Goal: Information Seeking & Learning: Learn about a topic

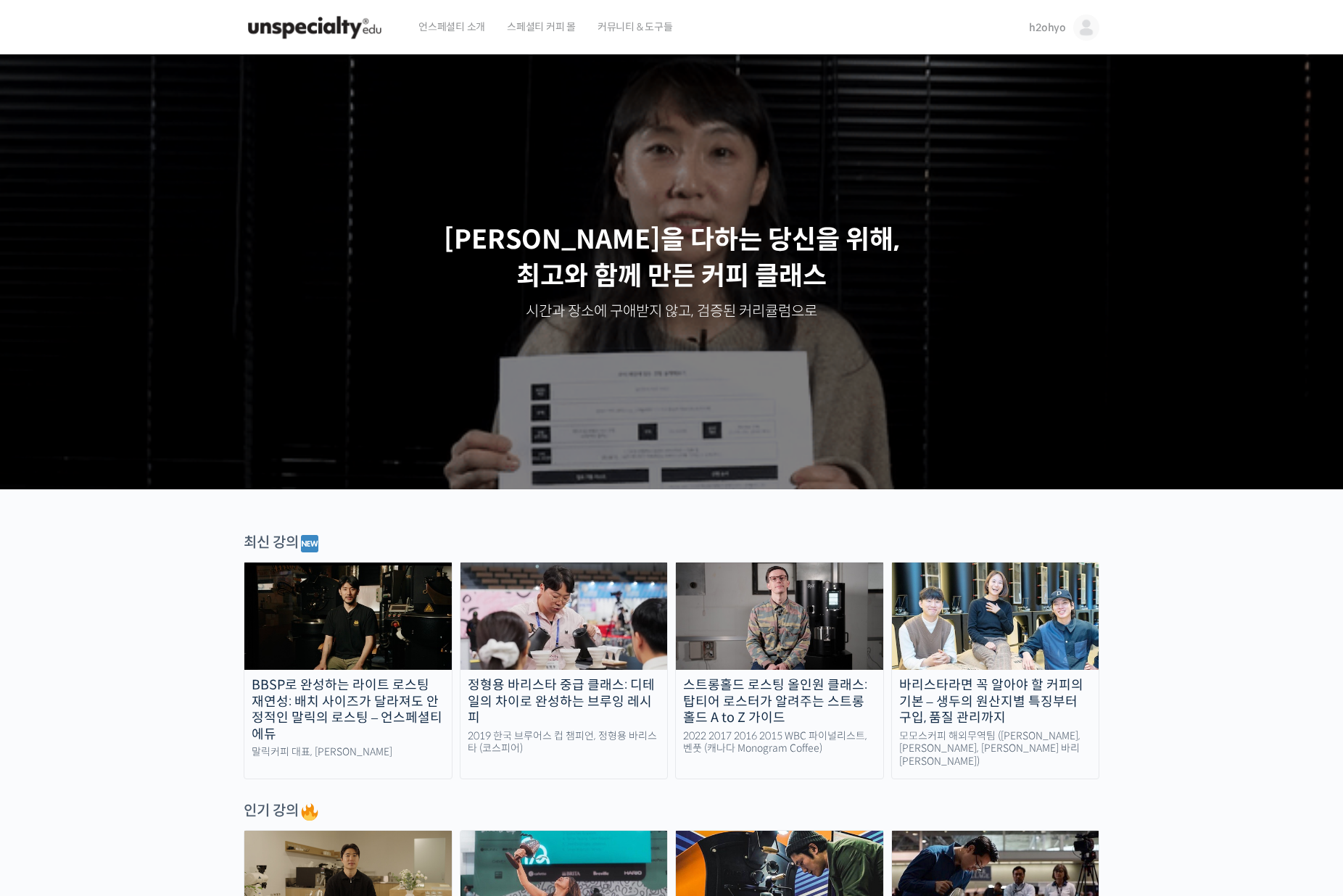
click at [457, 27] on span "언스페셜티 소개" at bounding box center [452, 27] width 67 height 55
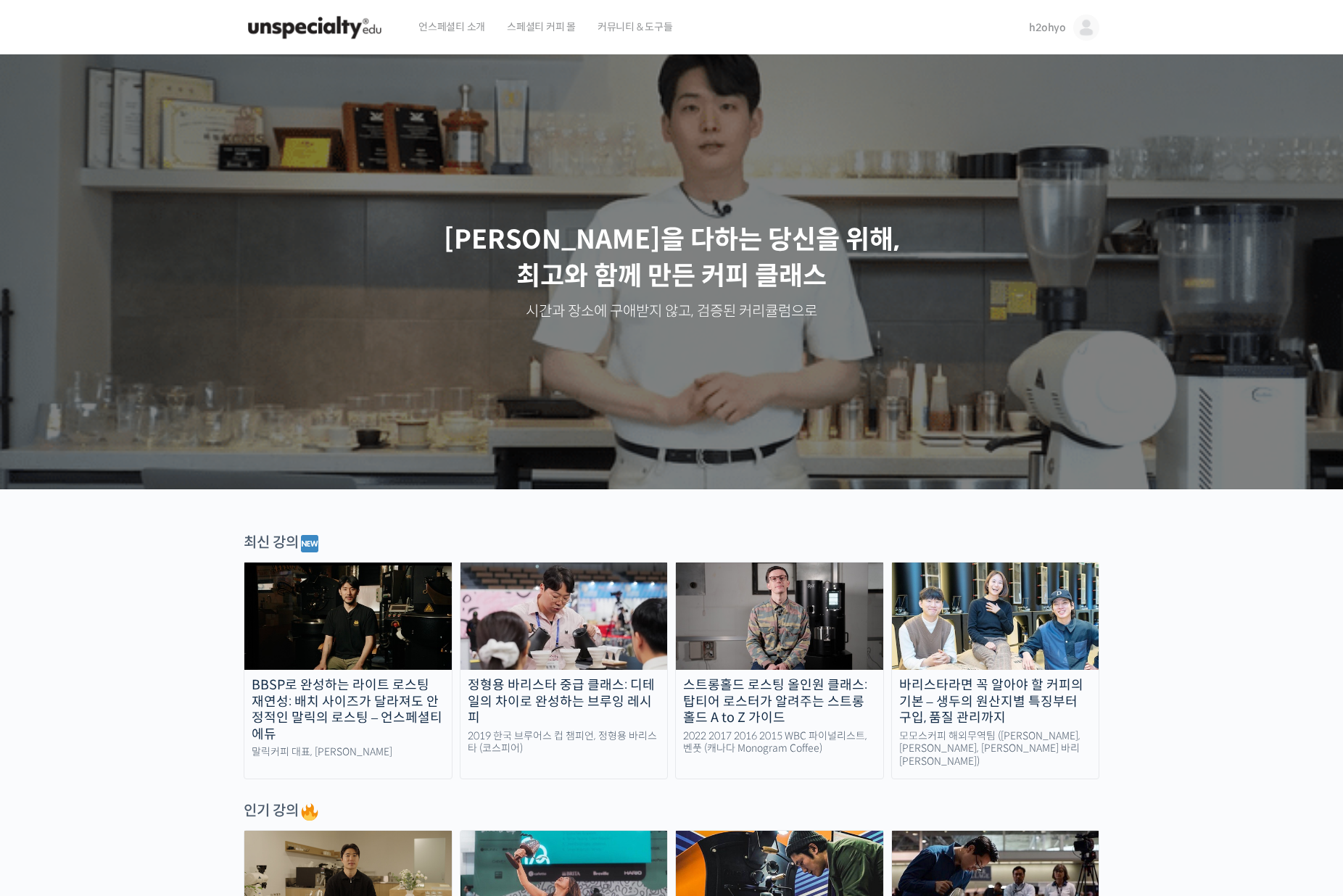
click at [1064, 33] on link "h2ohyo" at bounding box center [1063, 27] width 70 height 55
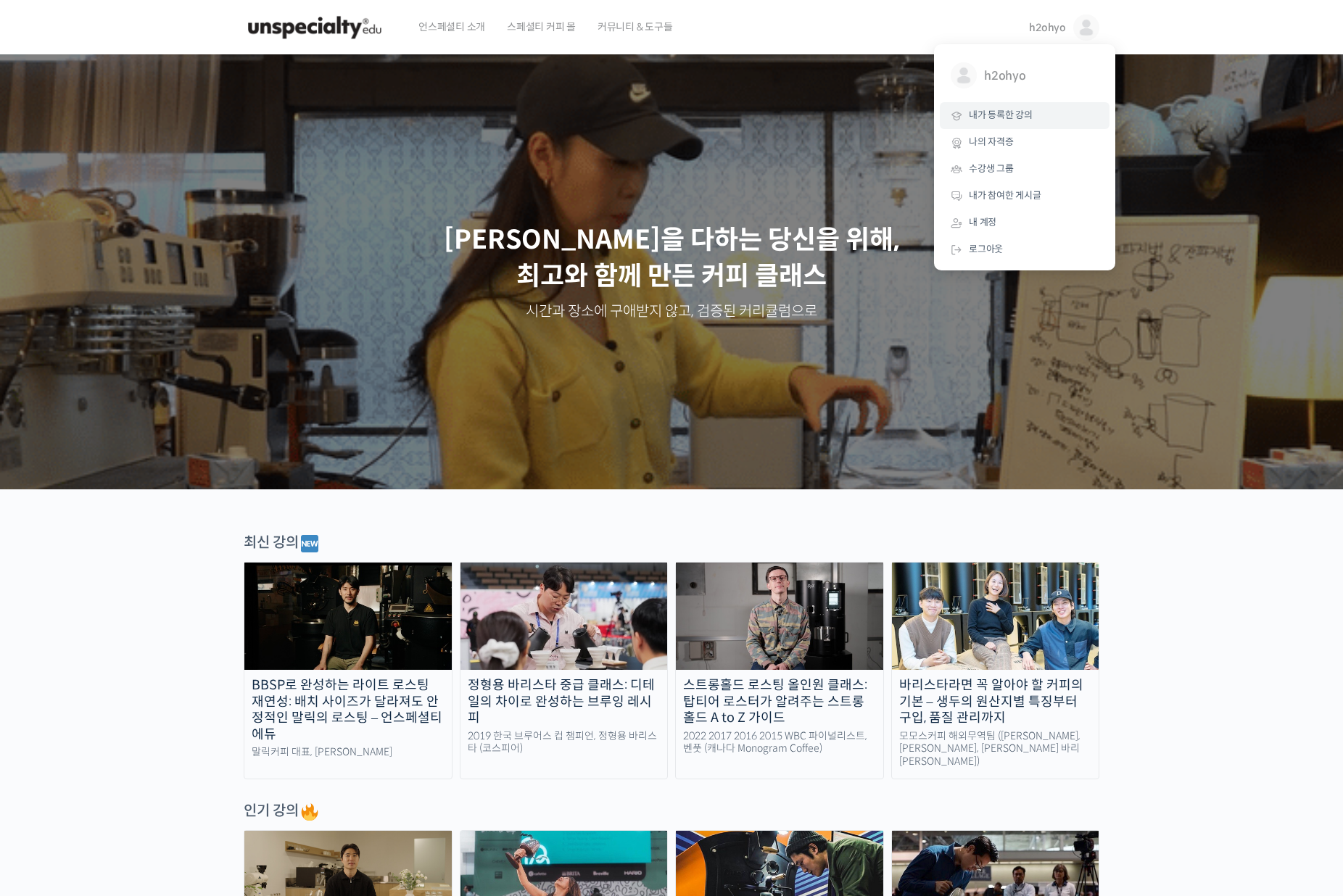
click at [1005, 120] on span "내가 등록한 강의" at bounding box center [1001, 114] width 64 height 12
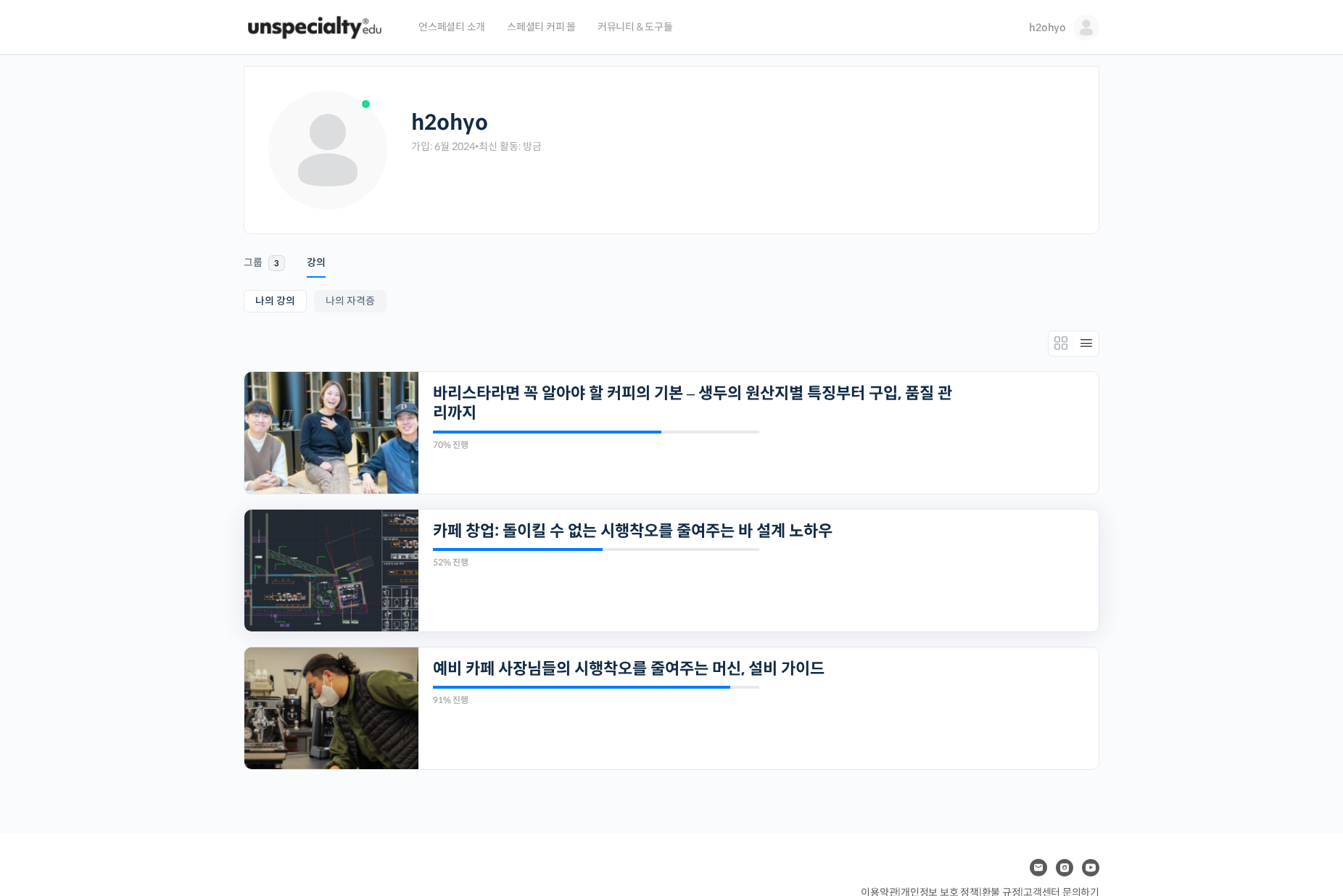
click at [288, 545] on img at bounding box center [331, 571] width 174 height 122
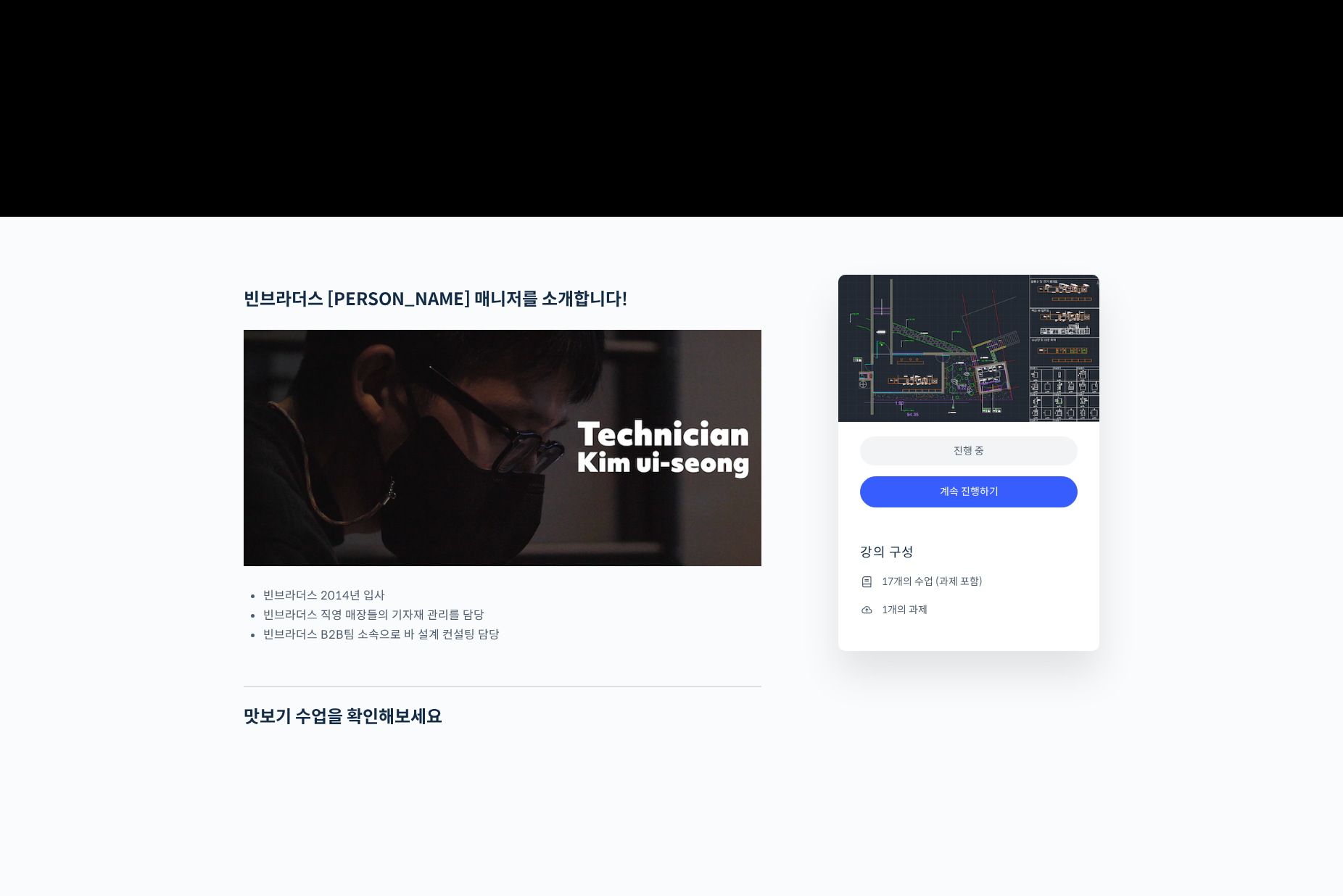
scroll to position [482, 0]
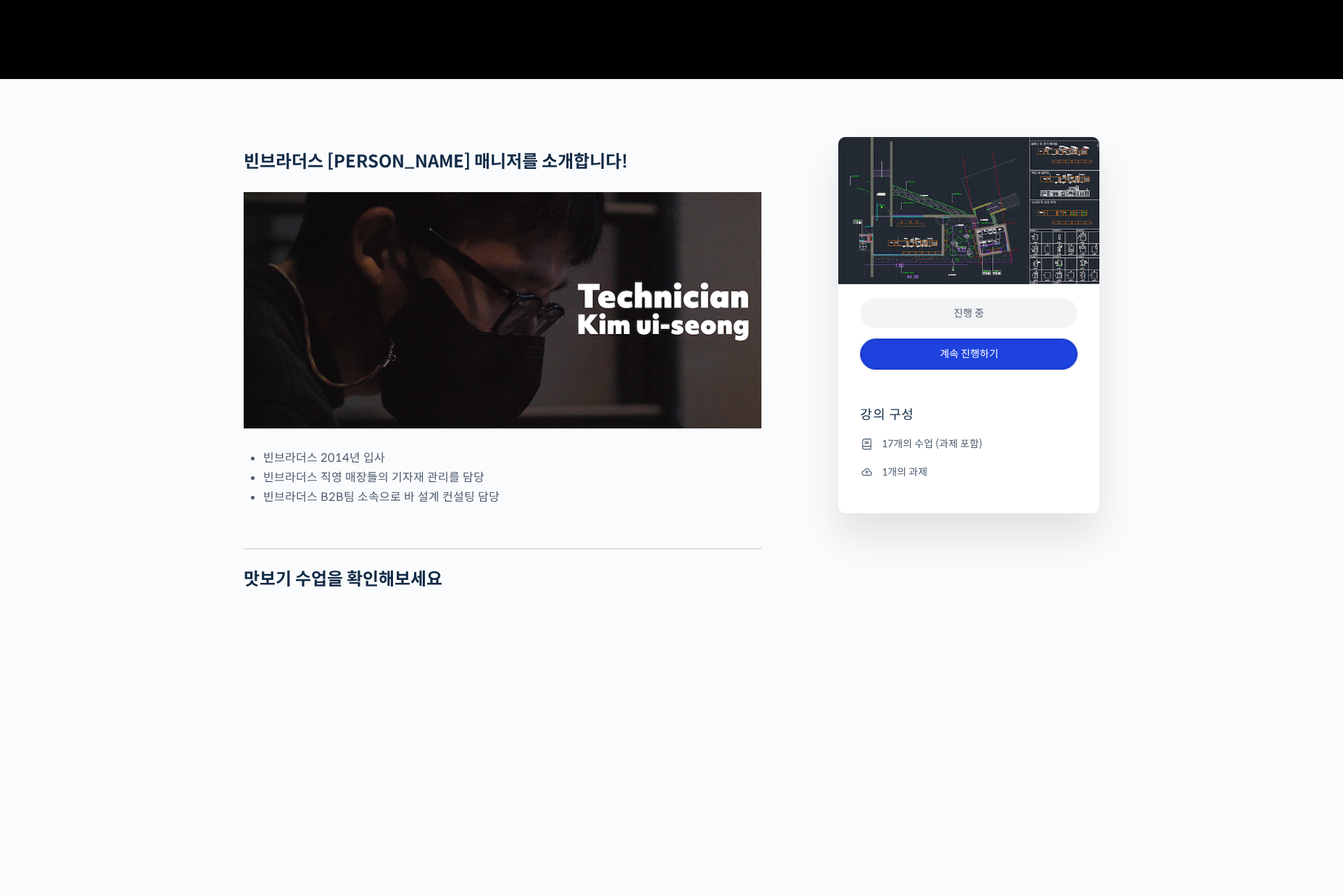
click at [918, 370] on link "계속 진행하기" at bounding box center [969, 354] width 218 height 31
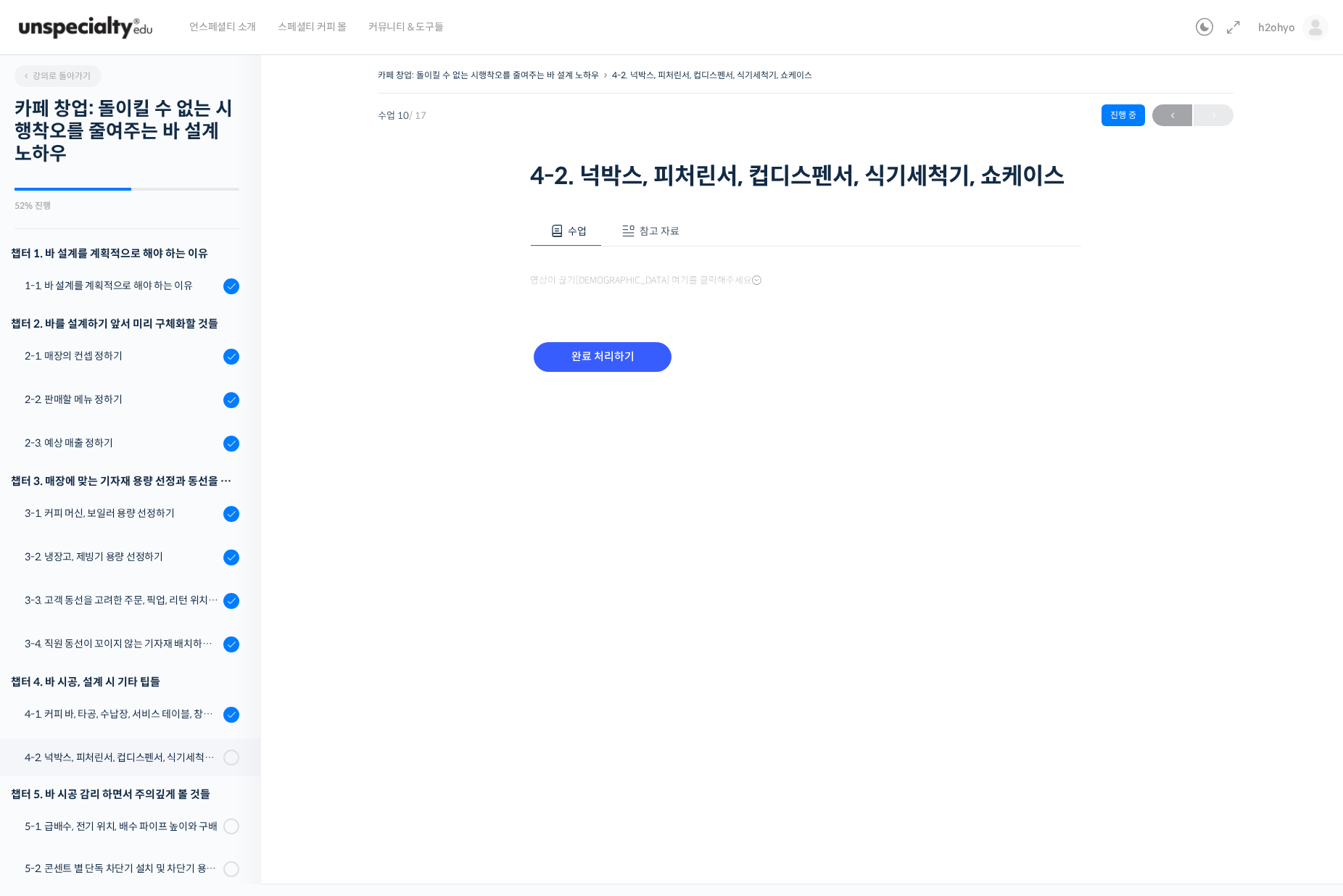
scroll to position [334, 0]
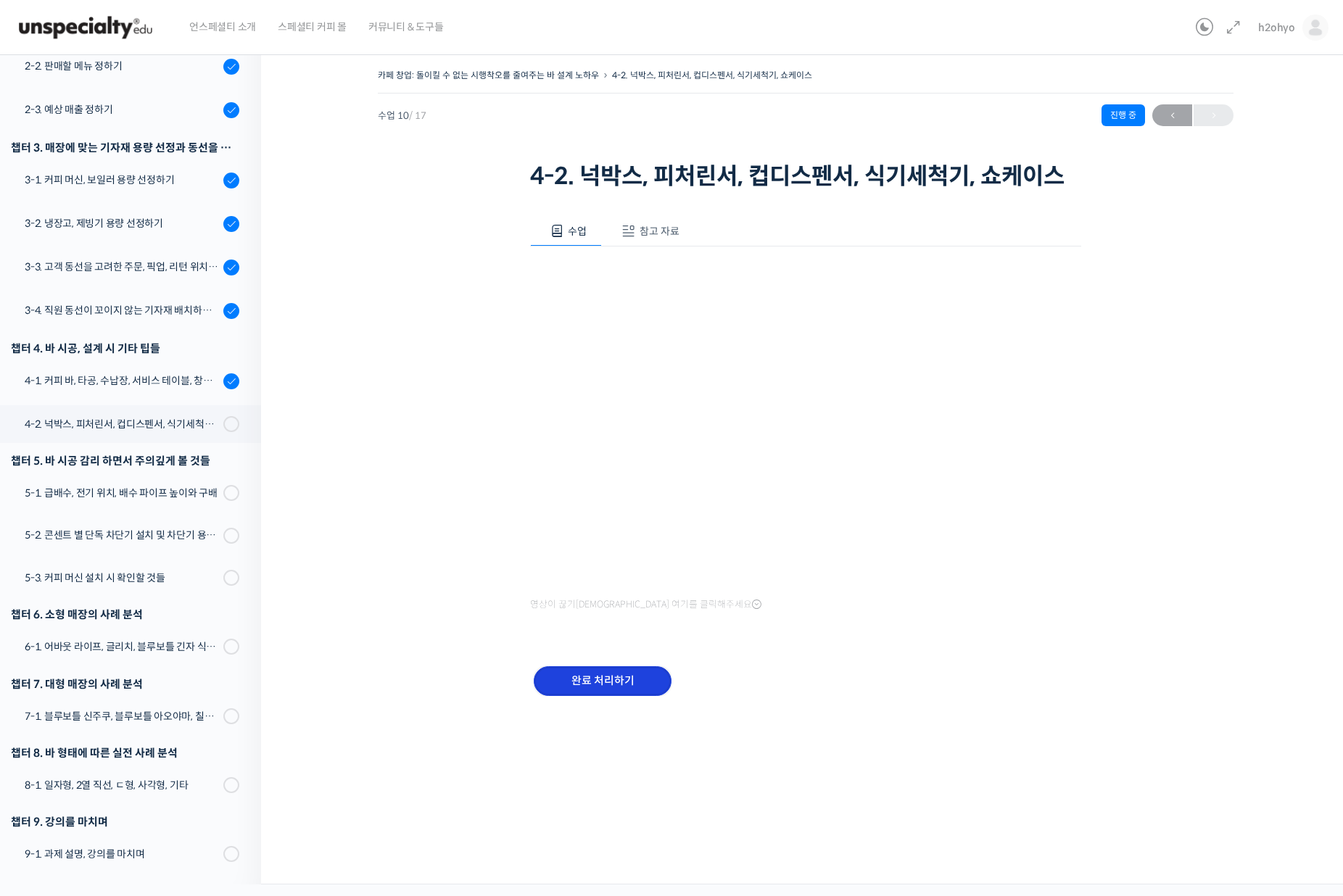
click at [566, 683] on input "완료 처리하기" at bounding box center [602, 681] width 138 height 30
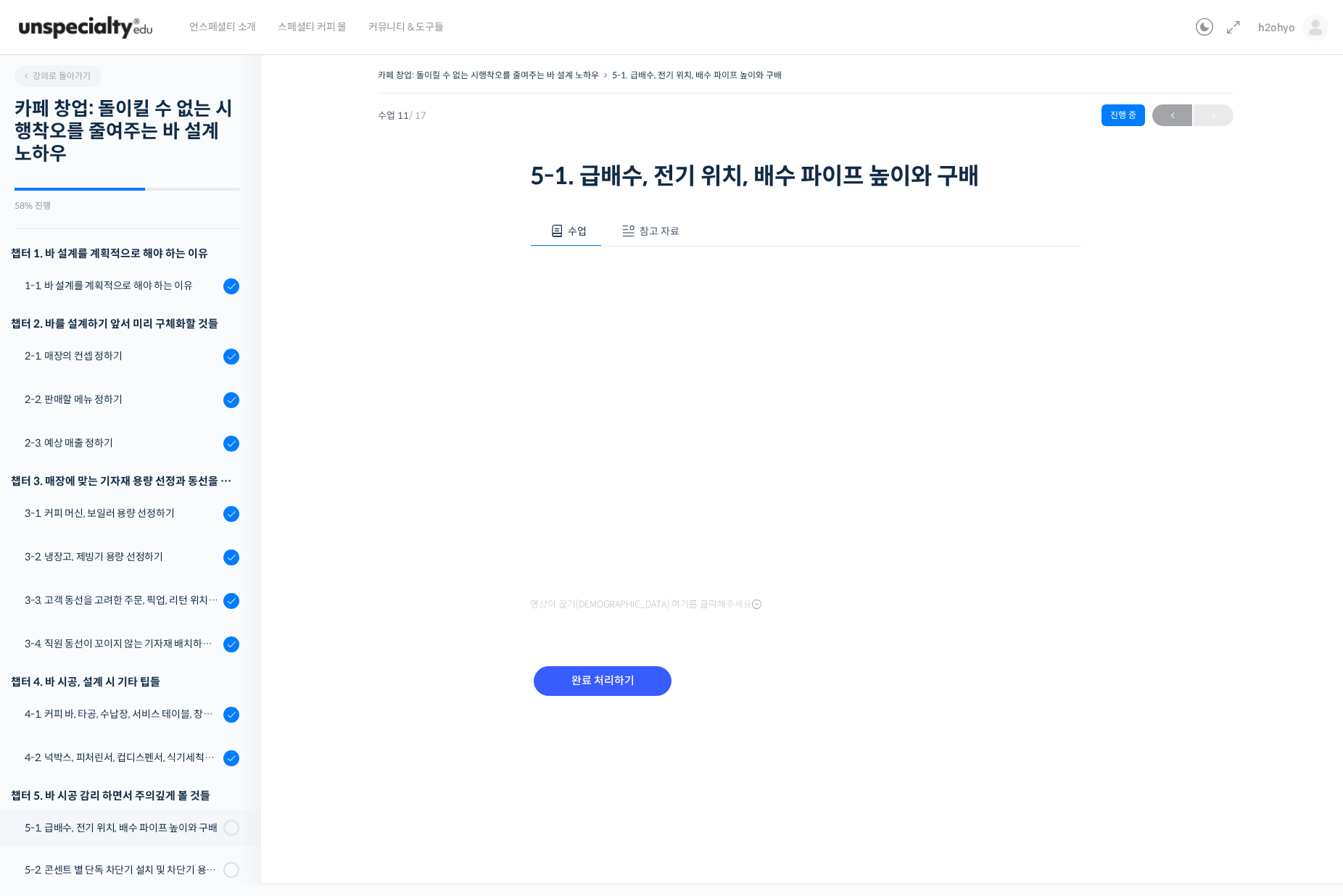
scroll to position [335, 0]
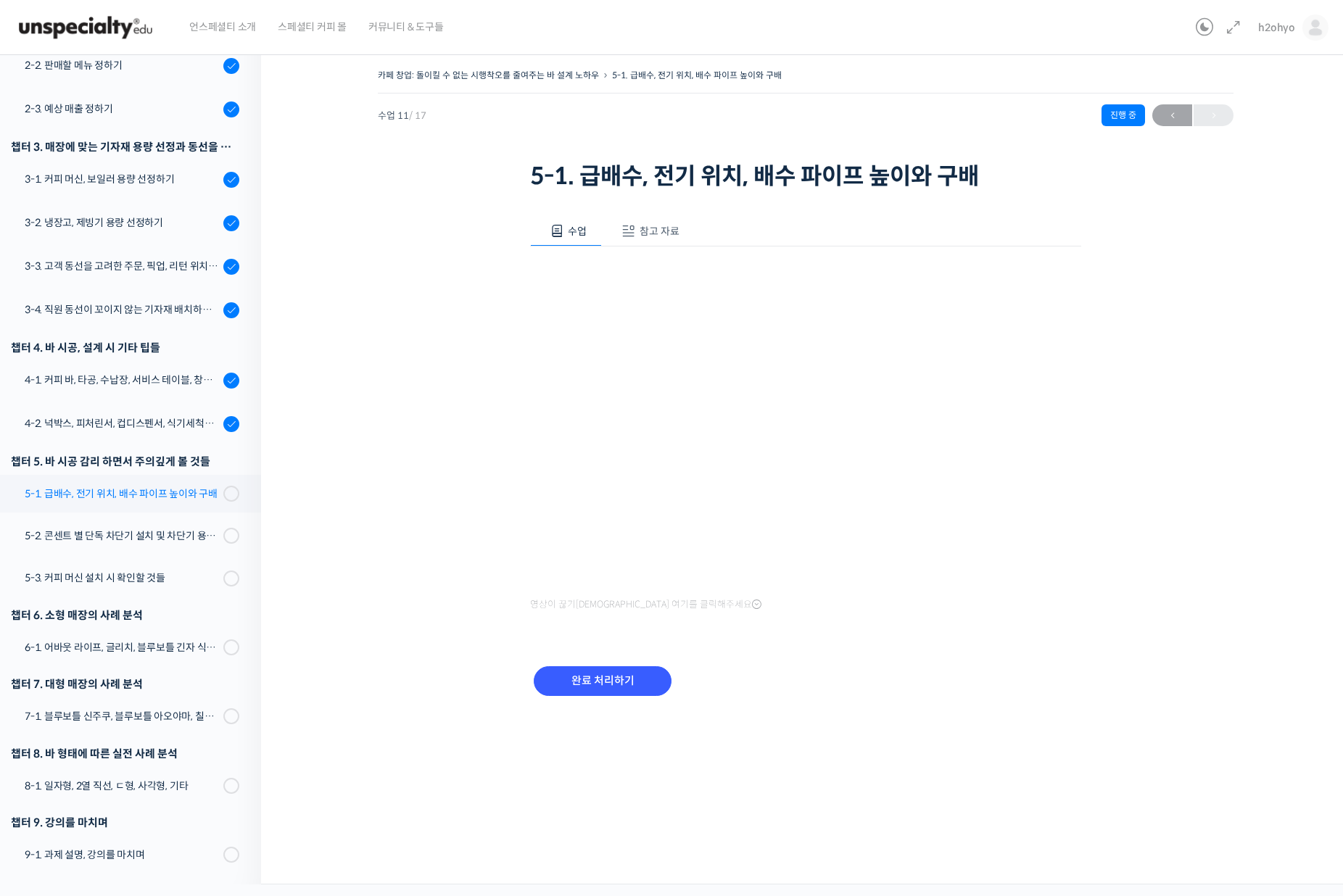
click at [135, 496] on div "5-1. 급배수, 전기 위치, 배수 파이프 높이와 구배" at bounding box center [122, 493] width 195 height 16
click at [143, 491] on div "5-1. 급배수, 전기 위치, 배수 파이프 높이와 구배" at bounding box center [122, 493] width 195 height 16
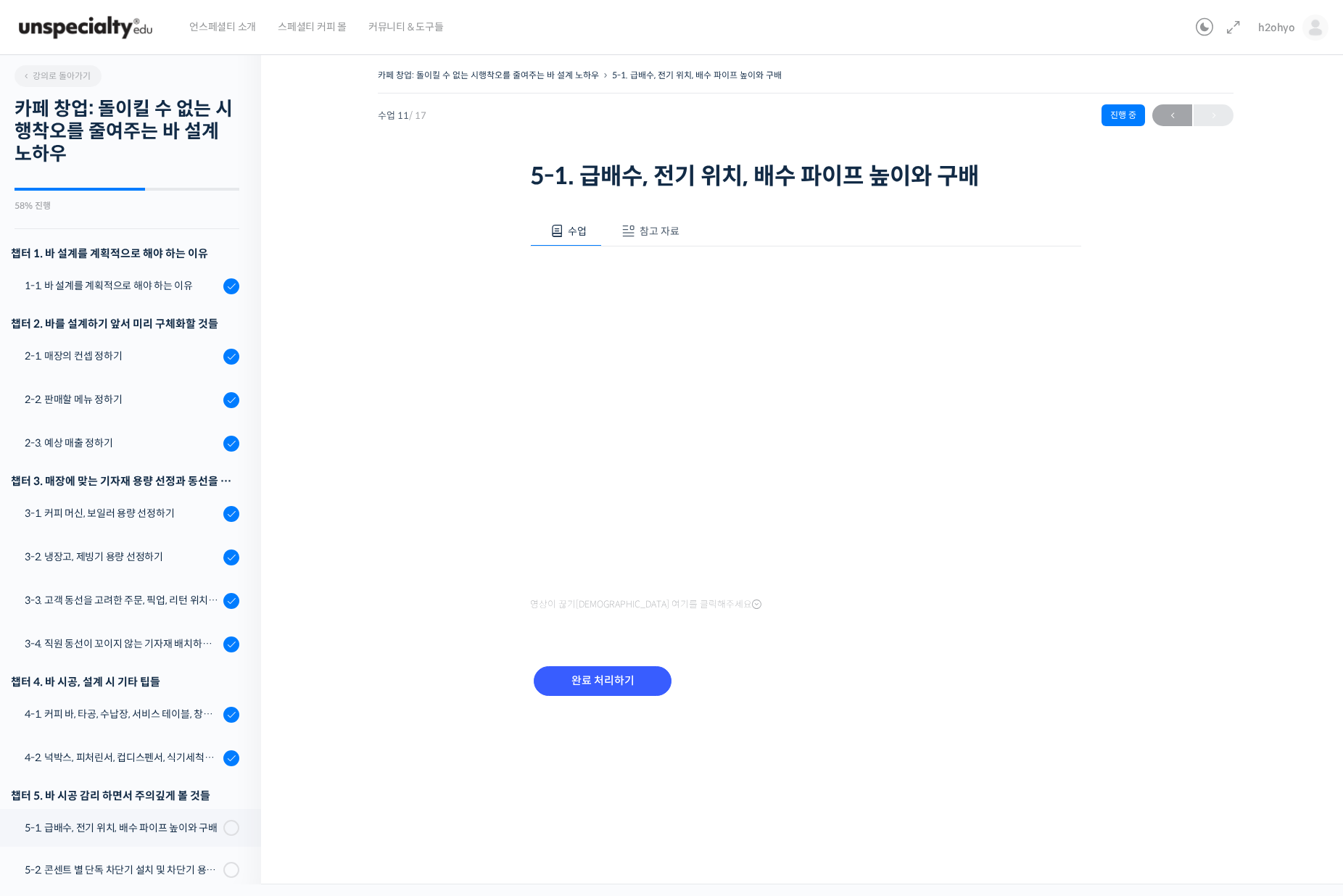
scroll to position [335, 0]
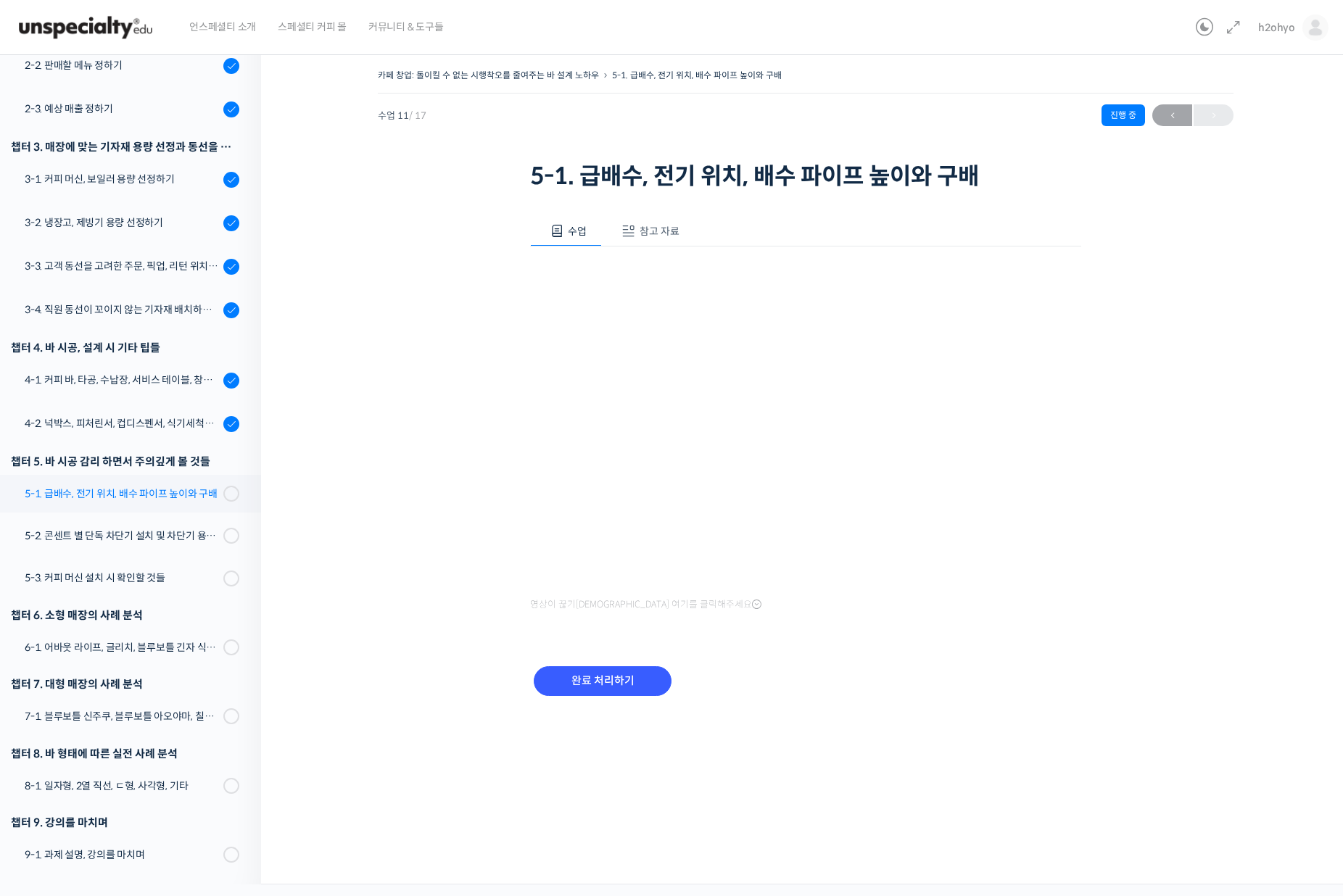
click at [123, 500] on div "5-1. 급배수, 전기 위치, 배수 파이프 높이와 구배" at bounding box center [122, 493] width 195 height 16
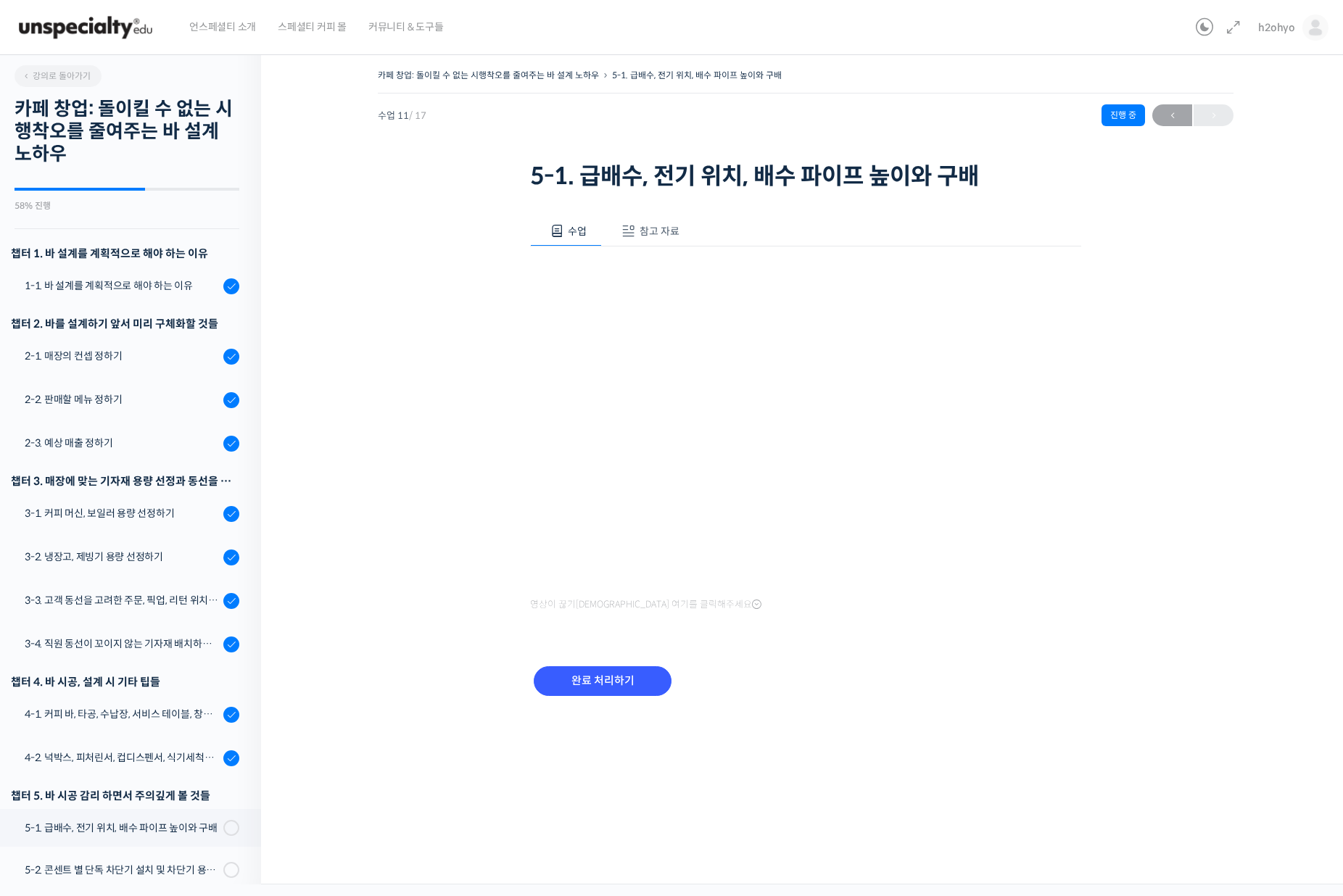
scroll to position [335, 0]
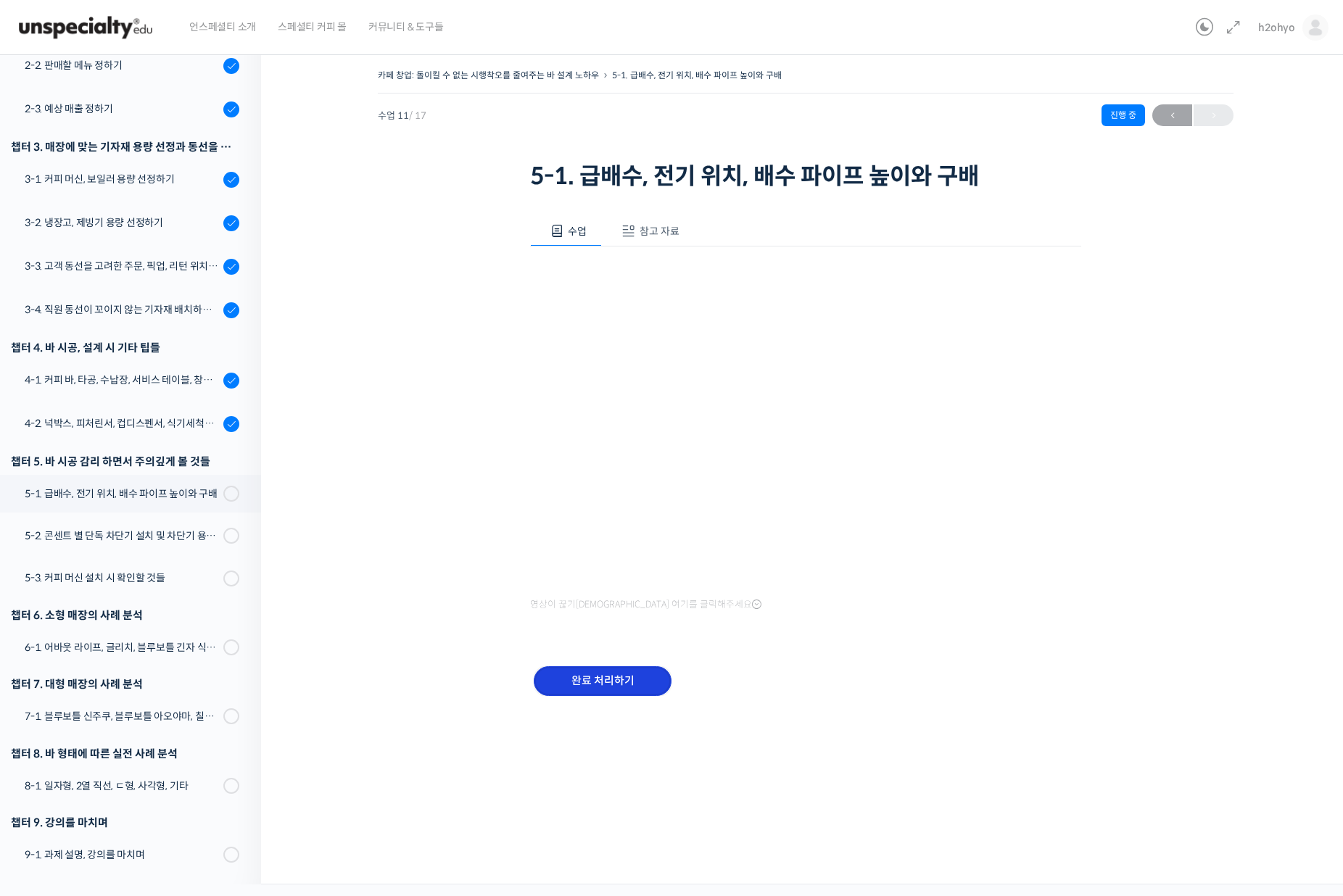
click at [624, 688] on input "완료 처리하기" at bounding box center [602, 681] width 138 height 30
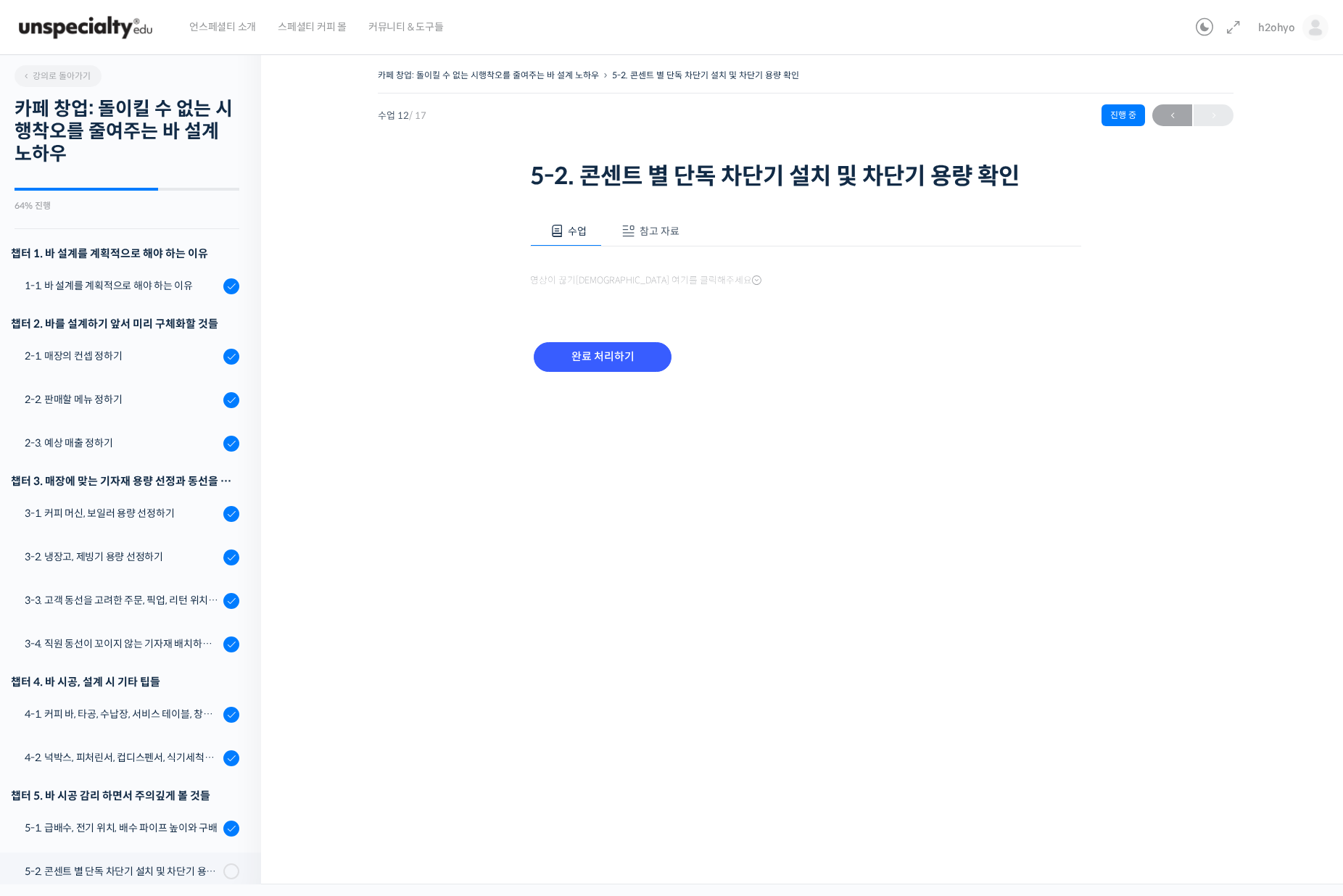
scroll to position [336, 0]
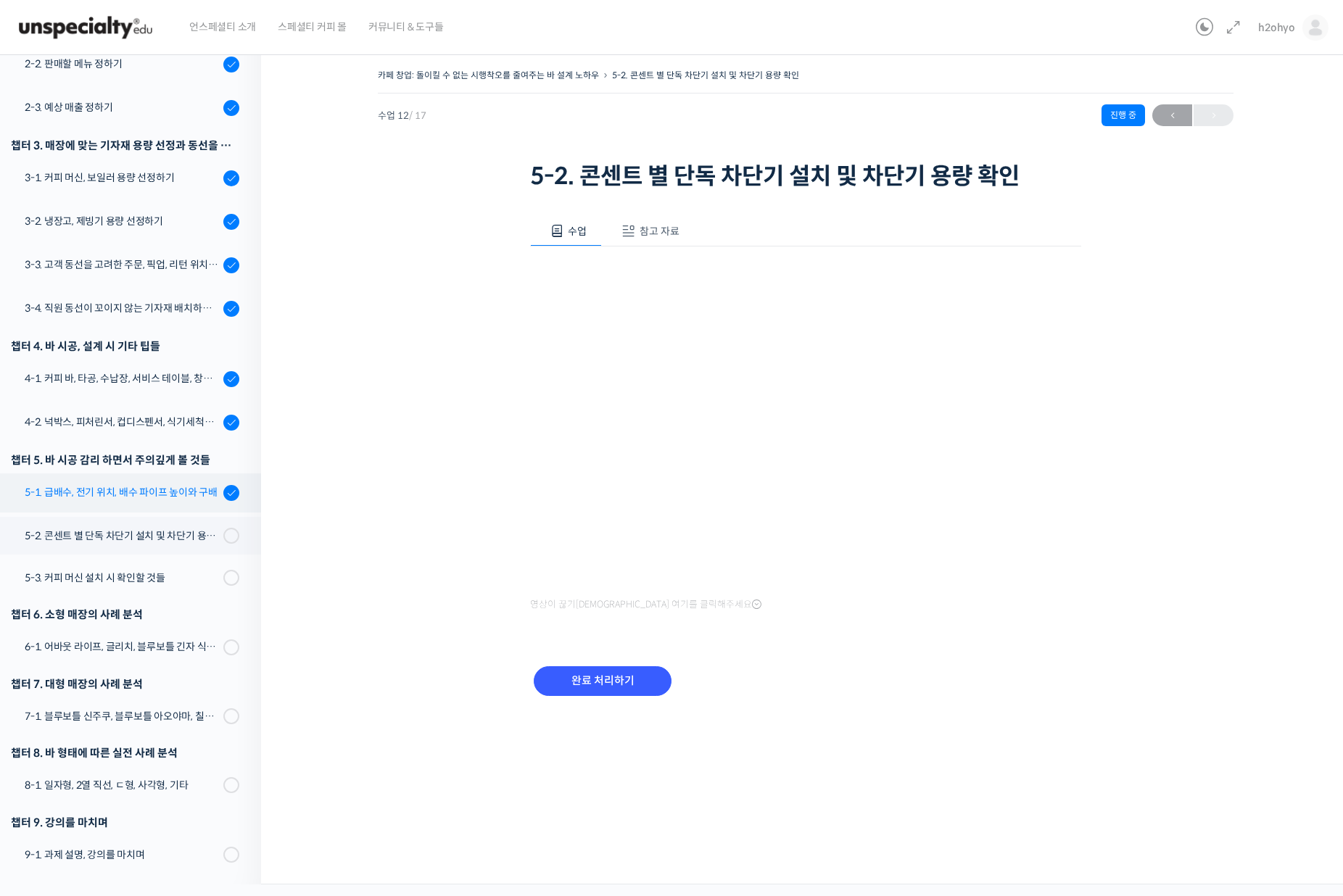
click at [198, 499] on div "5-1. 급배수, 전기 위치, 배수 파이프 높이와 구배" at bounding box center [122, 492] width 195 height 16
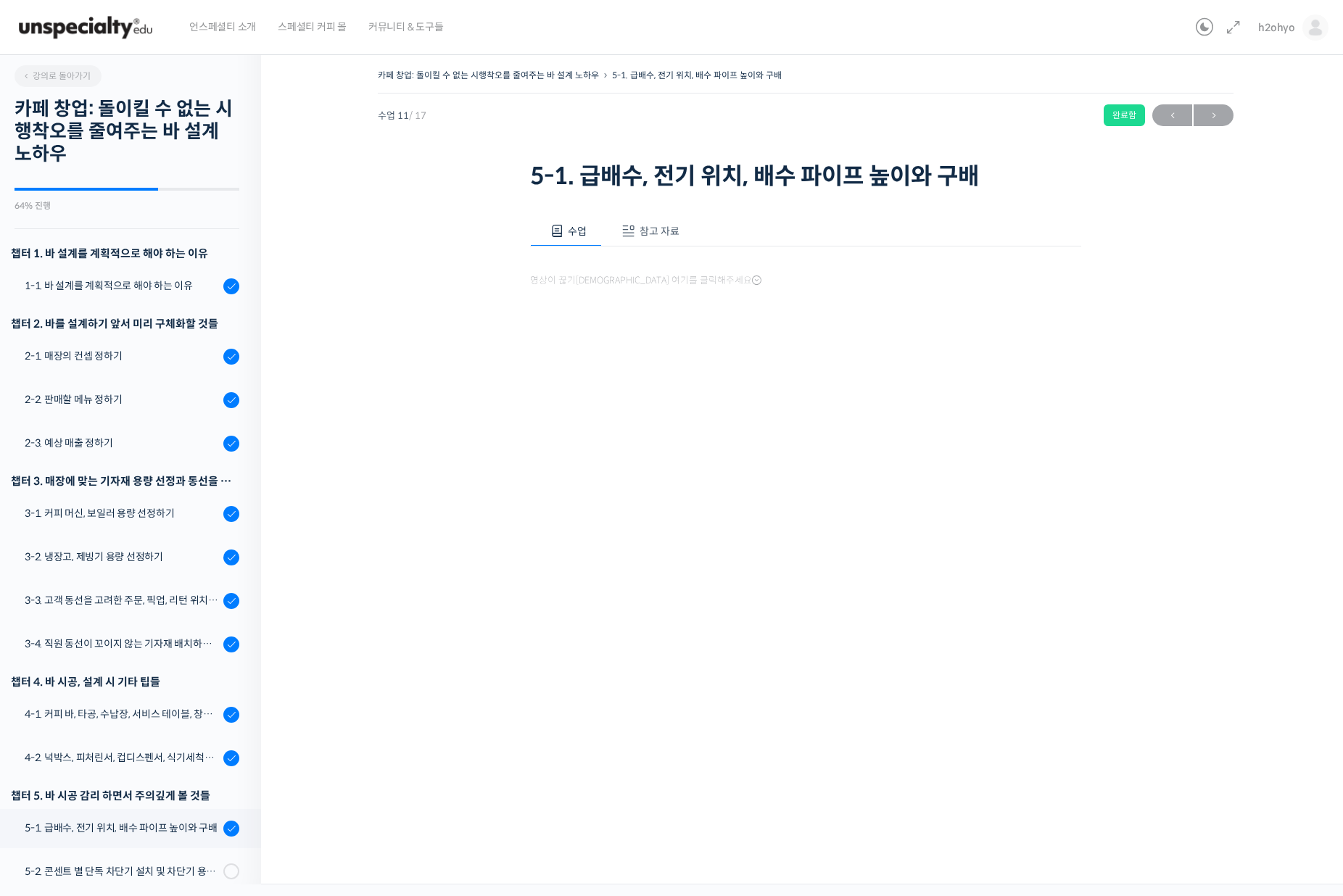
scroll to position [336, 0]
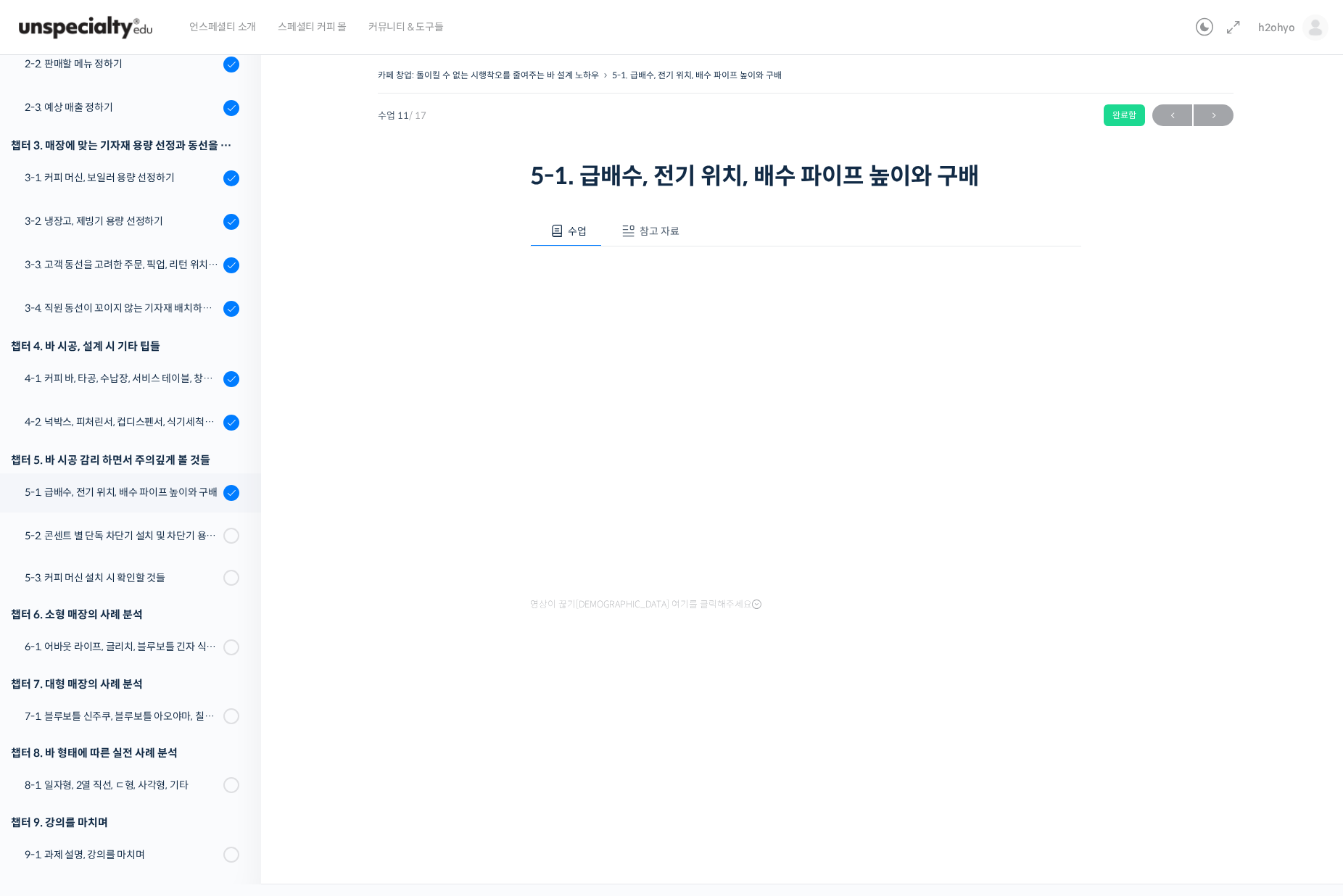
drag, startPoint x: 409, startPoint y: 152, endPoint x: 312, endPoint y: 58, distance: 135.1
click at [409, 152] on div "카페 창업: 돌이킬 수 없는 시행착오를 줄여주는 바 설계 노하우 5-1. 급배수, 전기 위치, 배수 파이프 높이와 구배 완료함 수업 11 / …" at bounding box center [805, 129] width 856 height 129
click at [111, 28] on img at bounding box center [85, 27] width 142 height 44
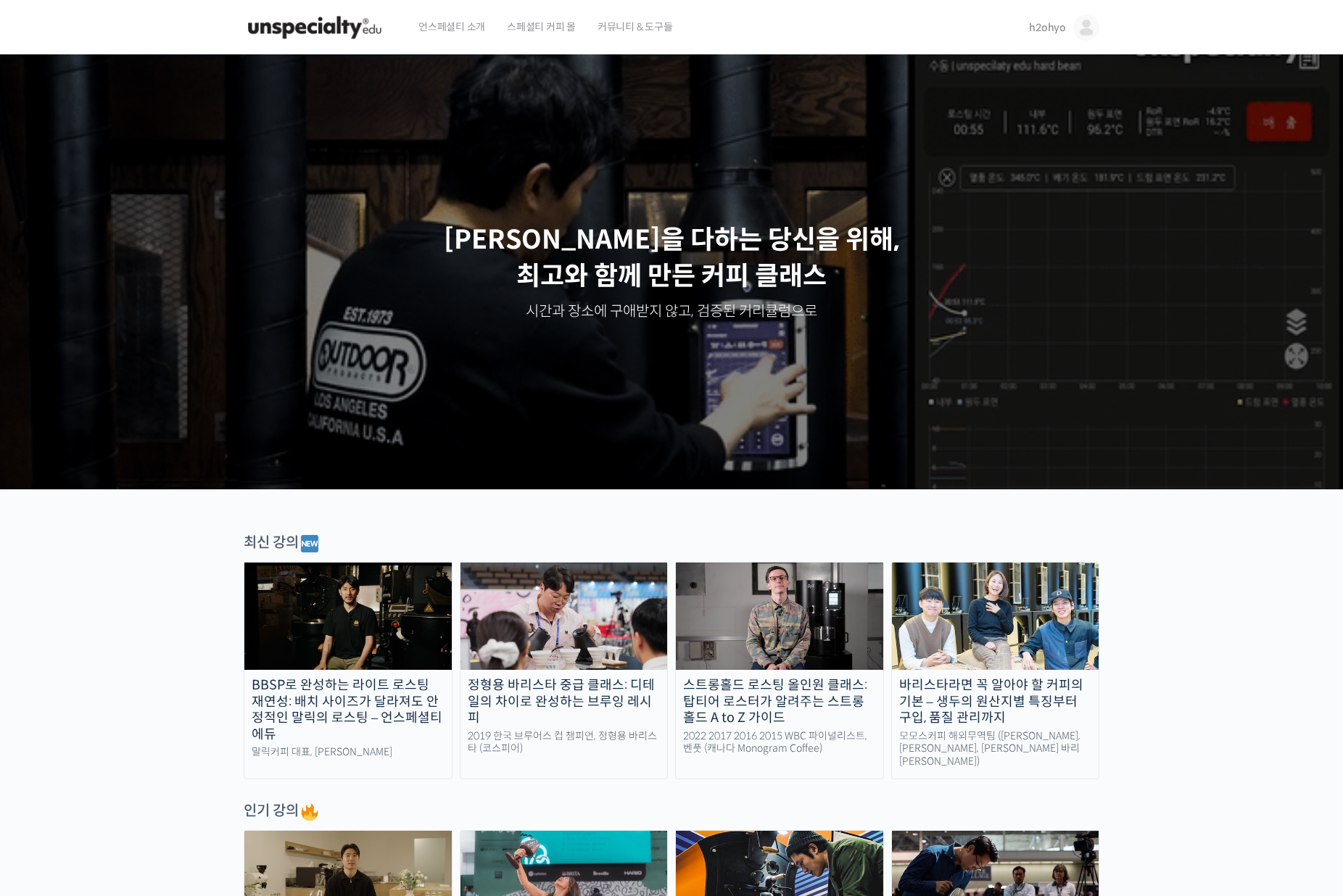
click at [1060, 22] on span "h2ohyo" at bounding box center [1047, 27] width 37 height 13
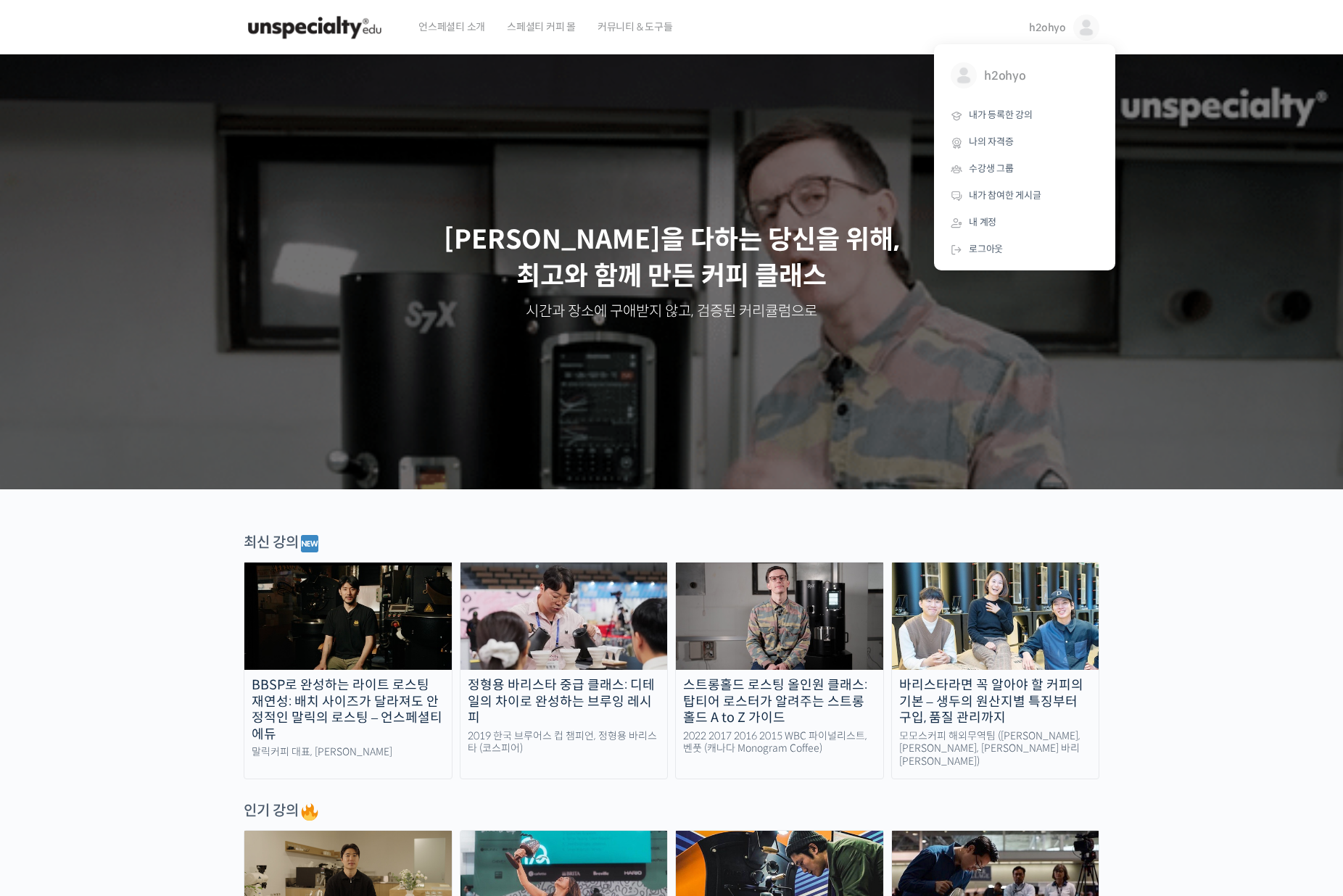
drag, startPoint x: 425, startPoint y: 91, endPoint x: 432, endPoint y: 71, distance: 21.2
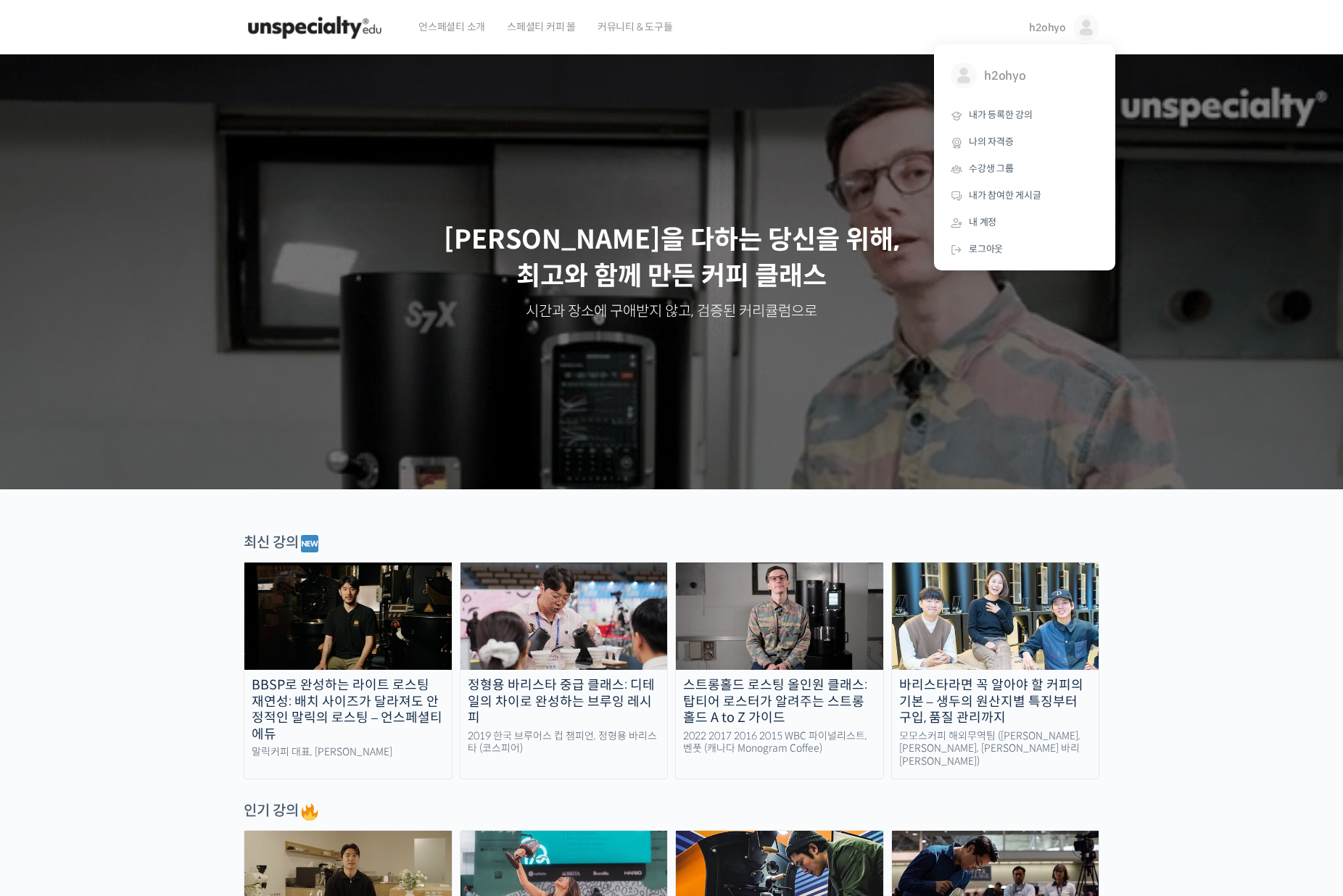
click at [425, 89] on div "Slider" at bounding box center [672, 272] width 870 height 435
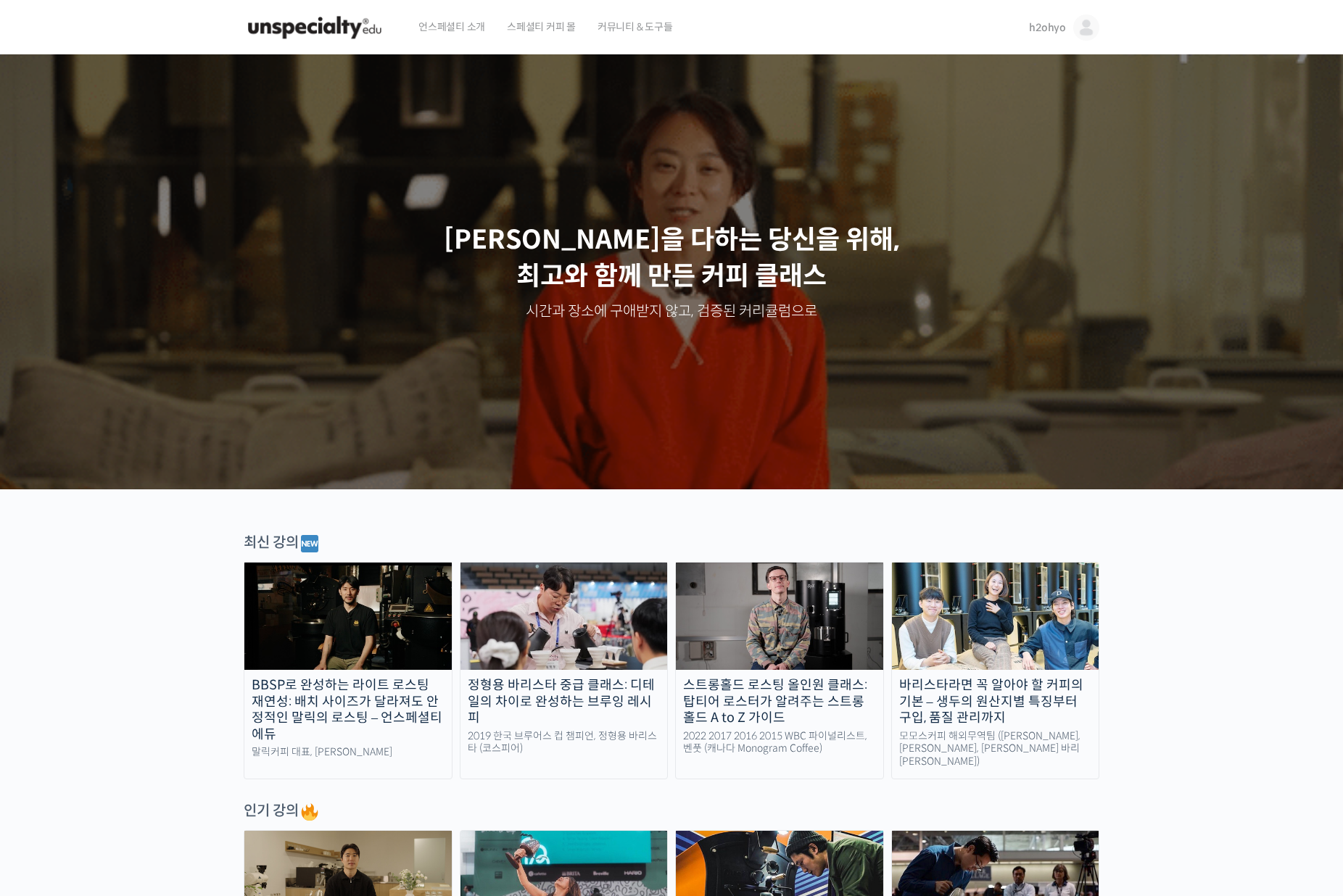
click at [455, 35] on span "언스페셜티 소개" at bounding box center [452, 27] width 67 height 55
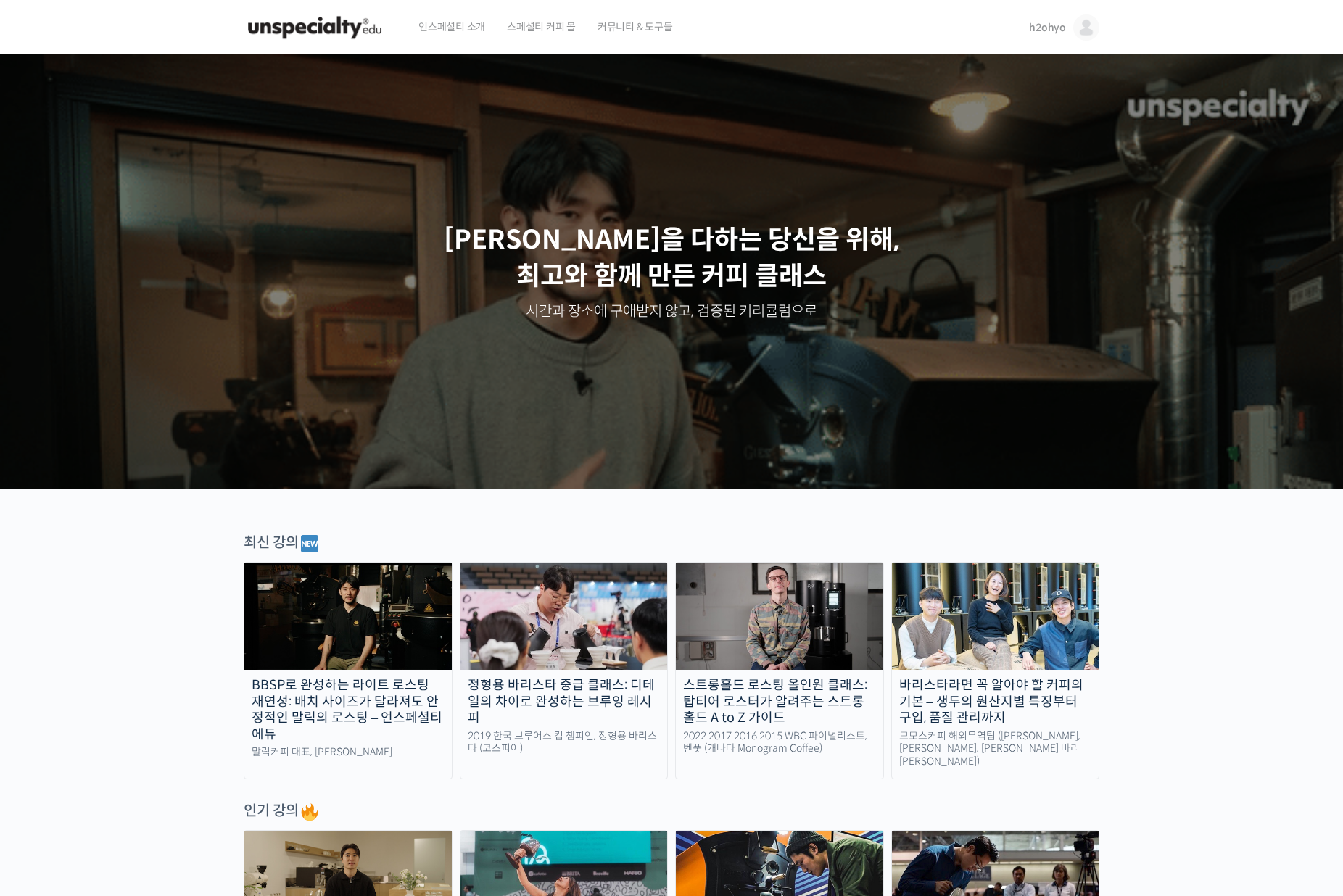
click at [1042, 30] on span "h2ohyo" at bounding box center [1047, 27] width 37 height 13
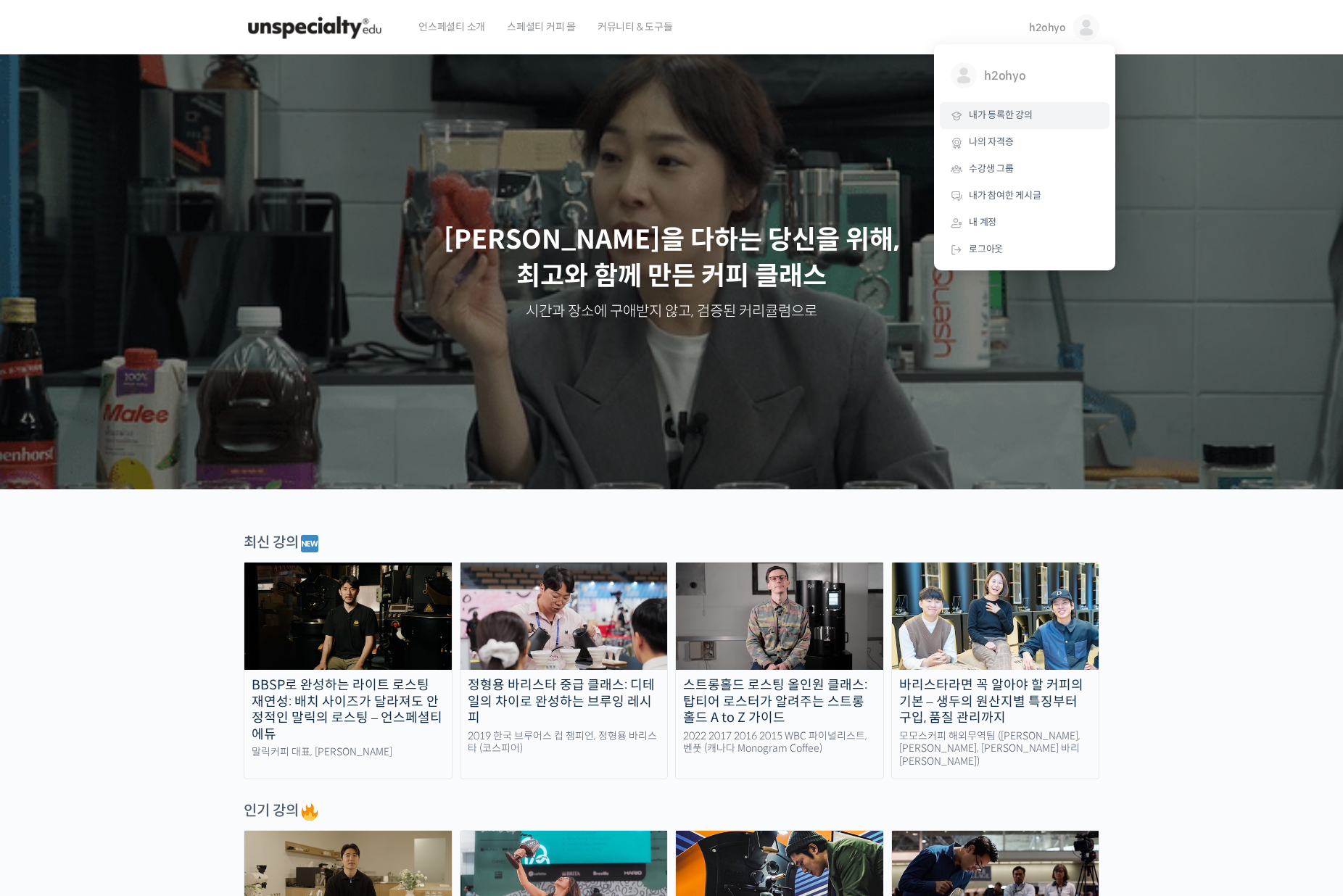
click at [1015, 117] on span "내가 등록한 강의" at bounding box center [1001, 114] width 64 height 12
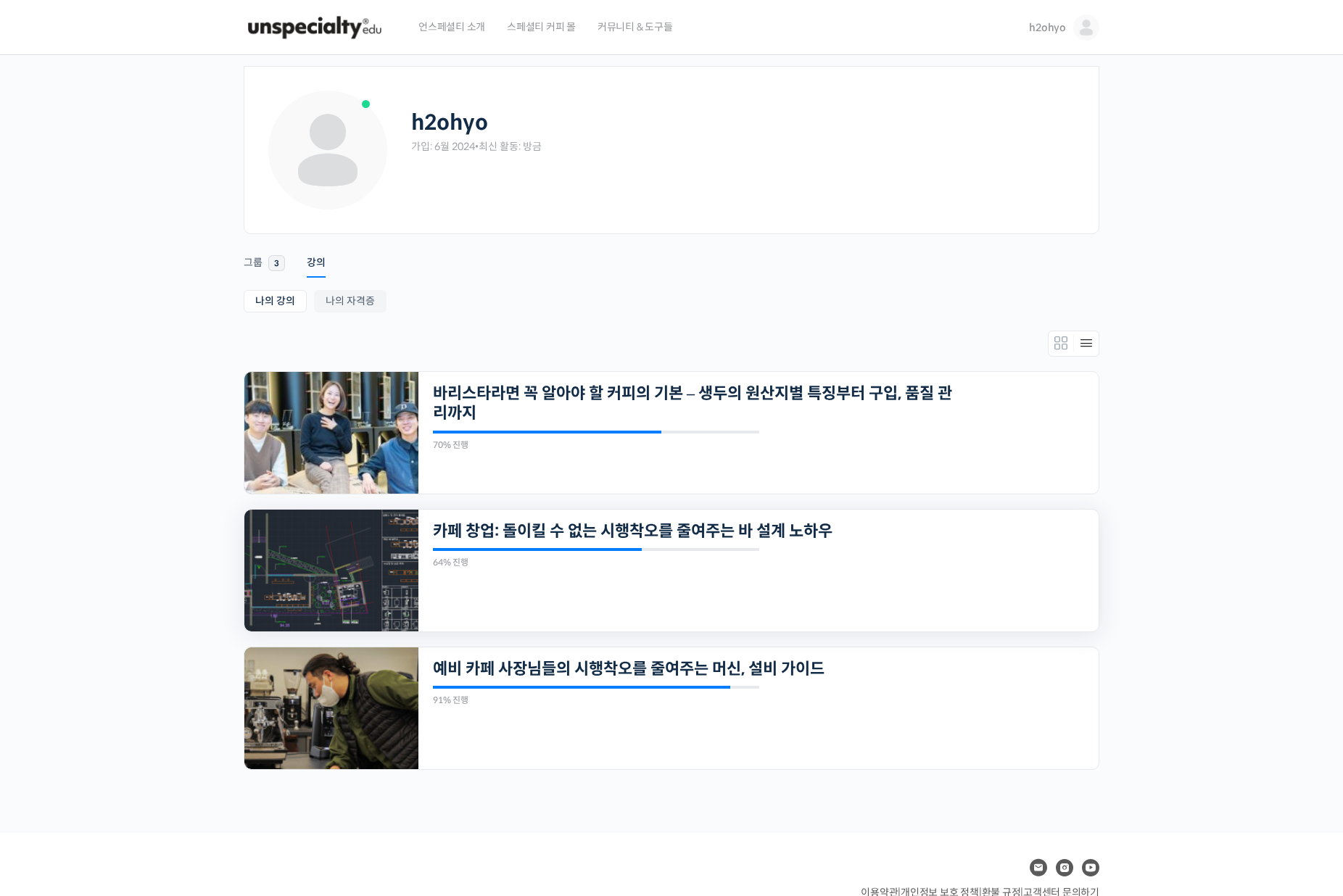
scroll to position [19, 0]
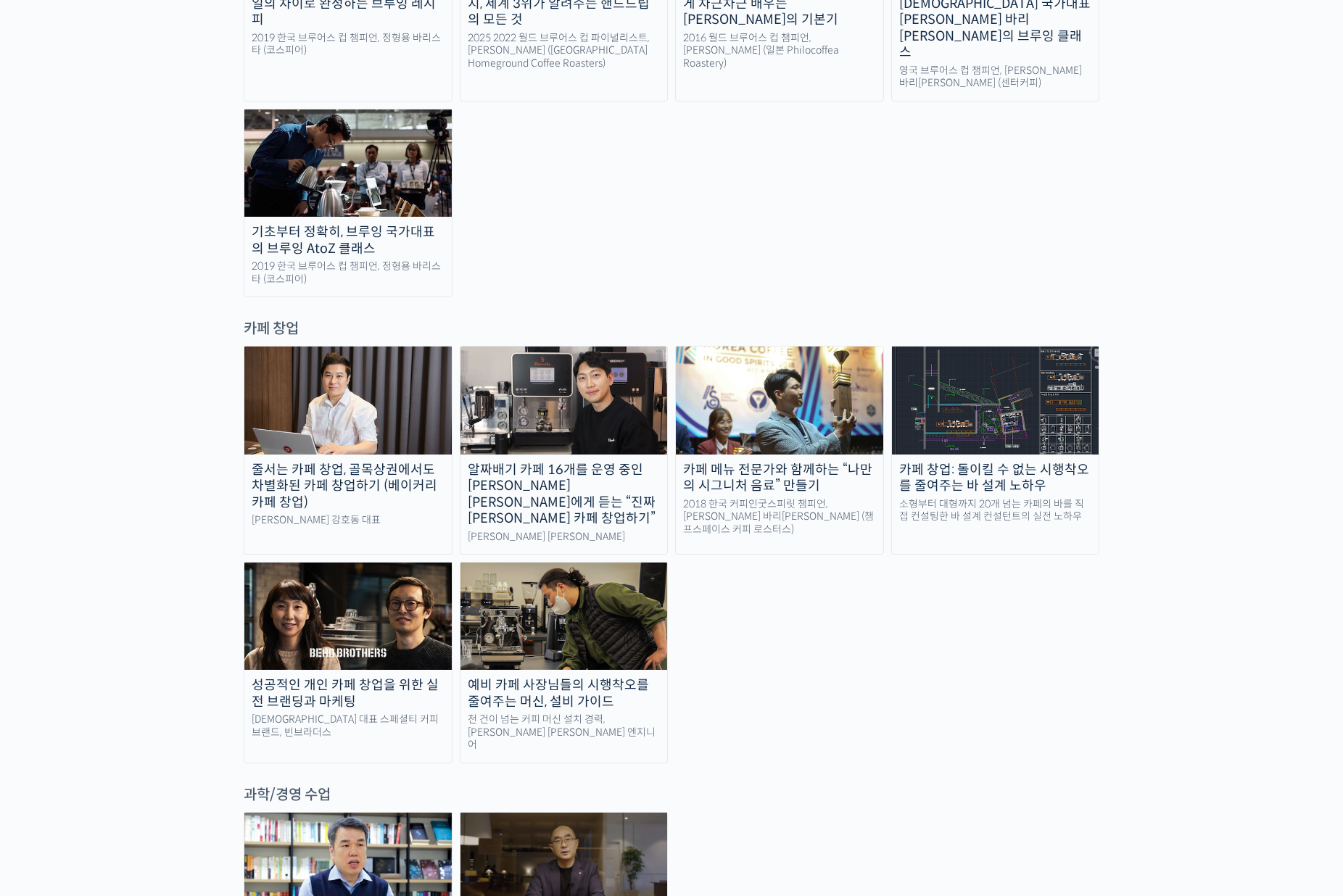
scroll to position [2697, 0]
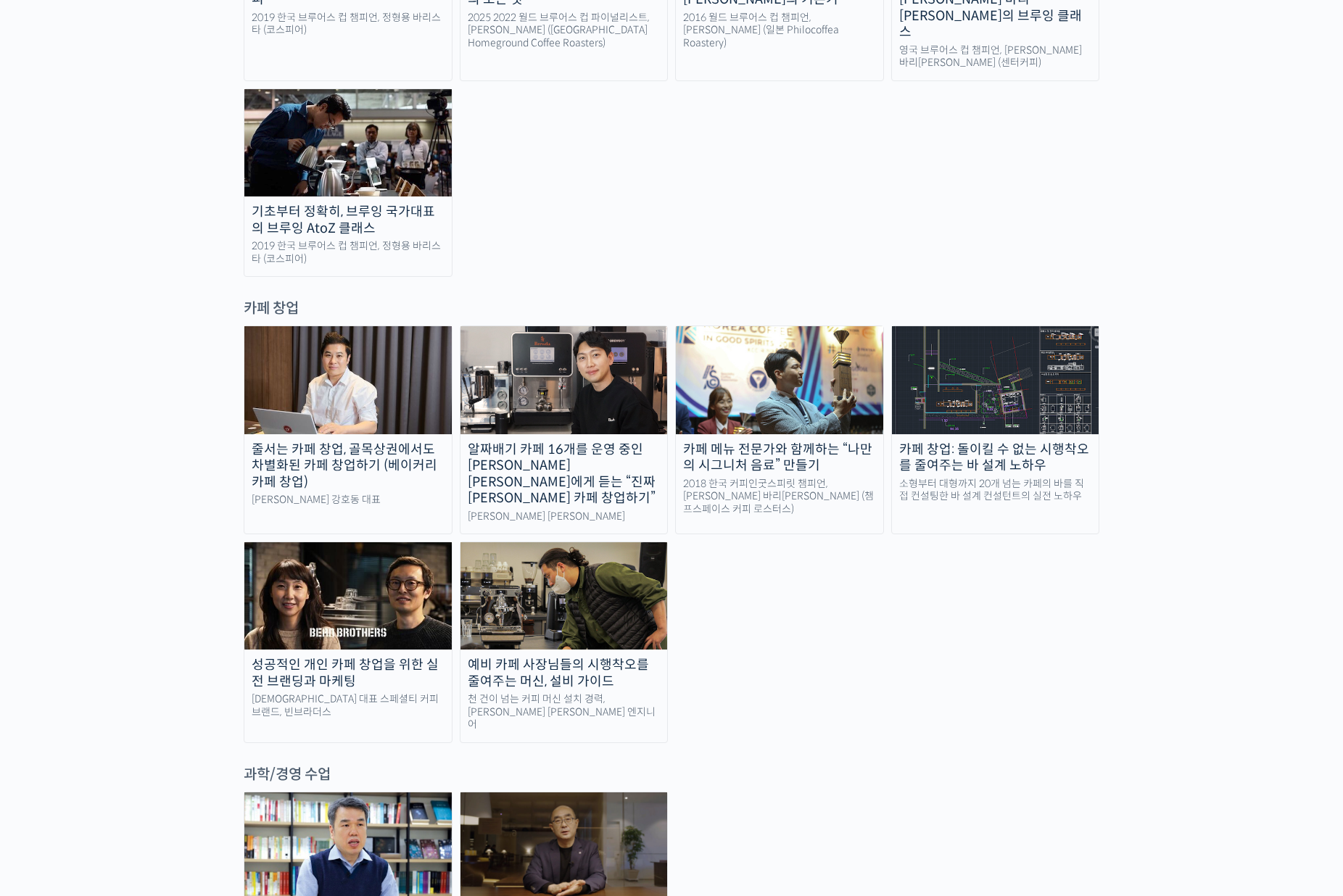
click at [1018, 442] on div "카페 창업: 돌이킬 수 없는 시행착오를 줄여주는 바 설계 노하우" at bounding box center [996, 458] width 208 height 33
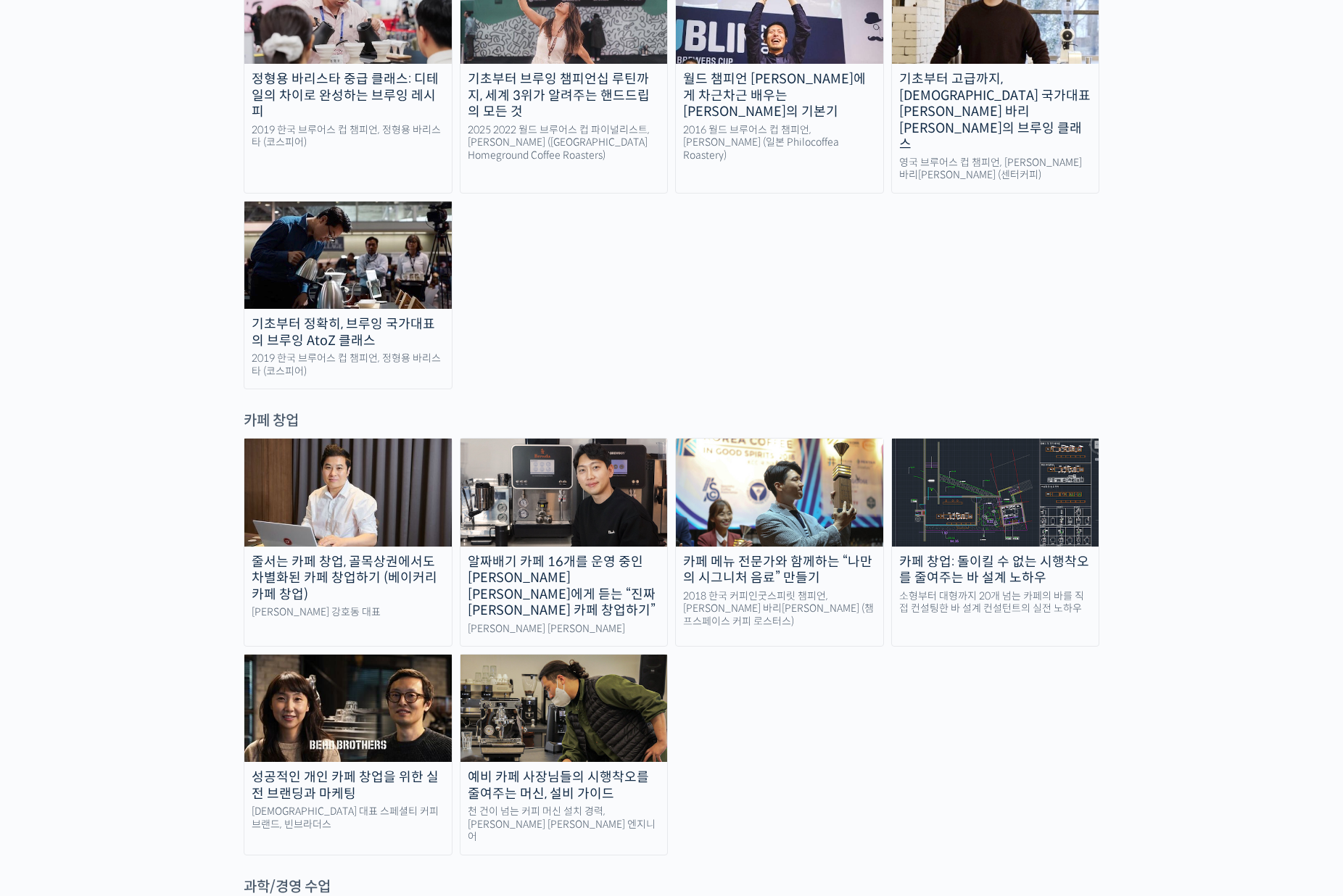
scroll to position [2550, 0]
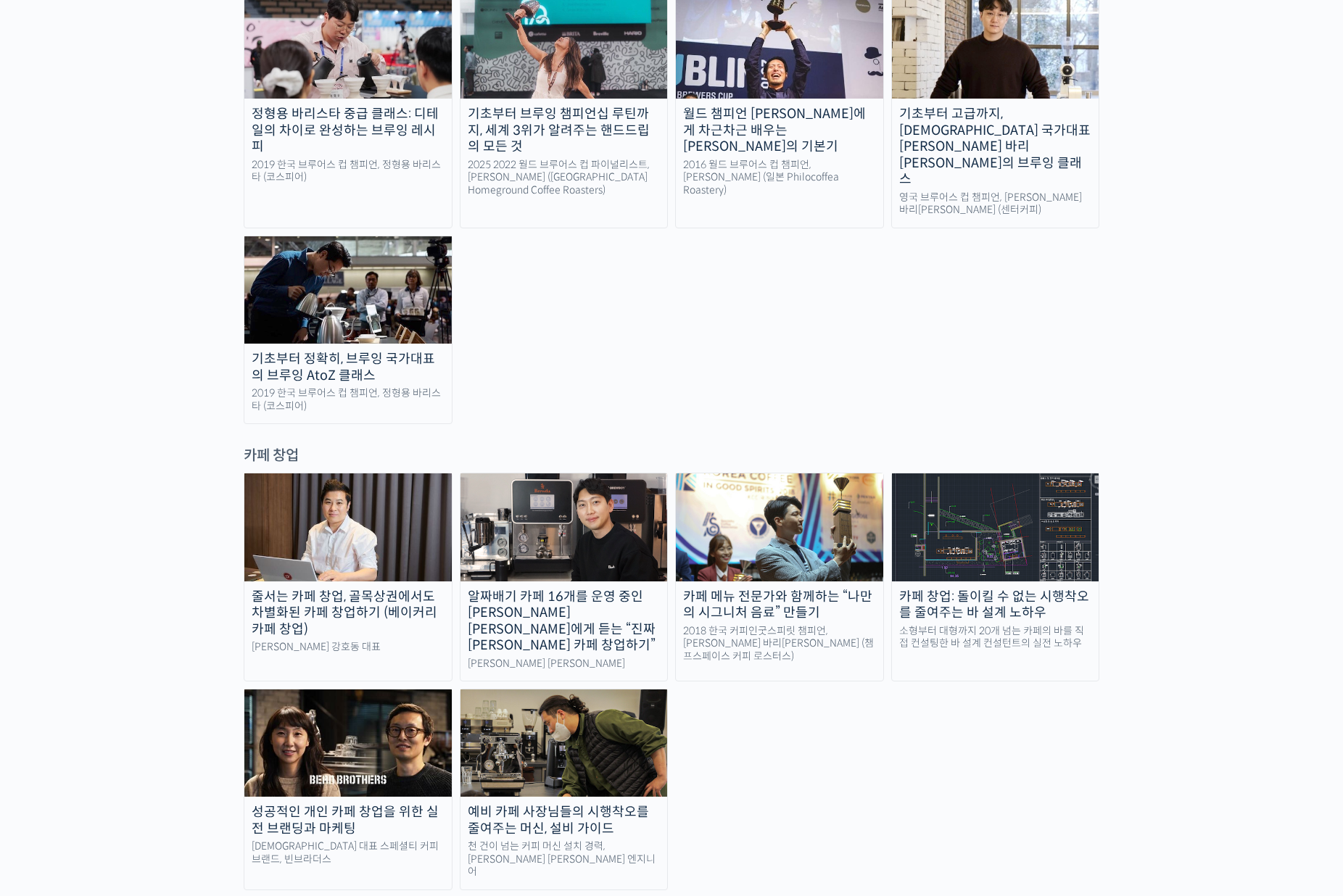
click at [974, 474] on img at bounding box center [996, 527] width 208 height 107
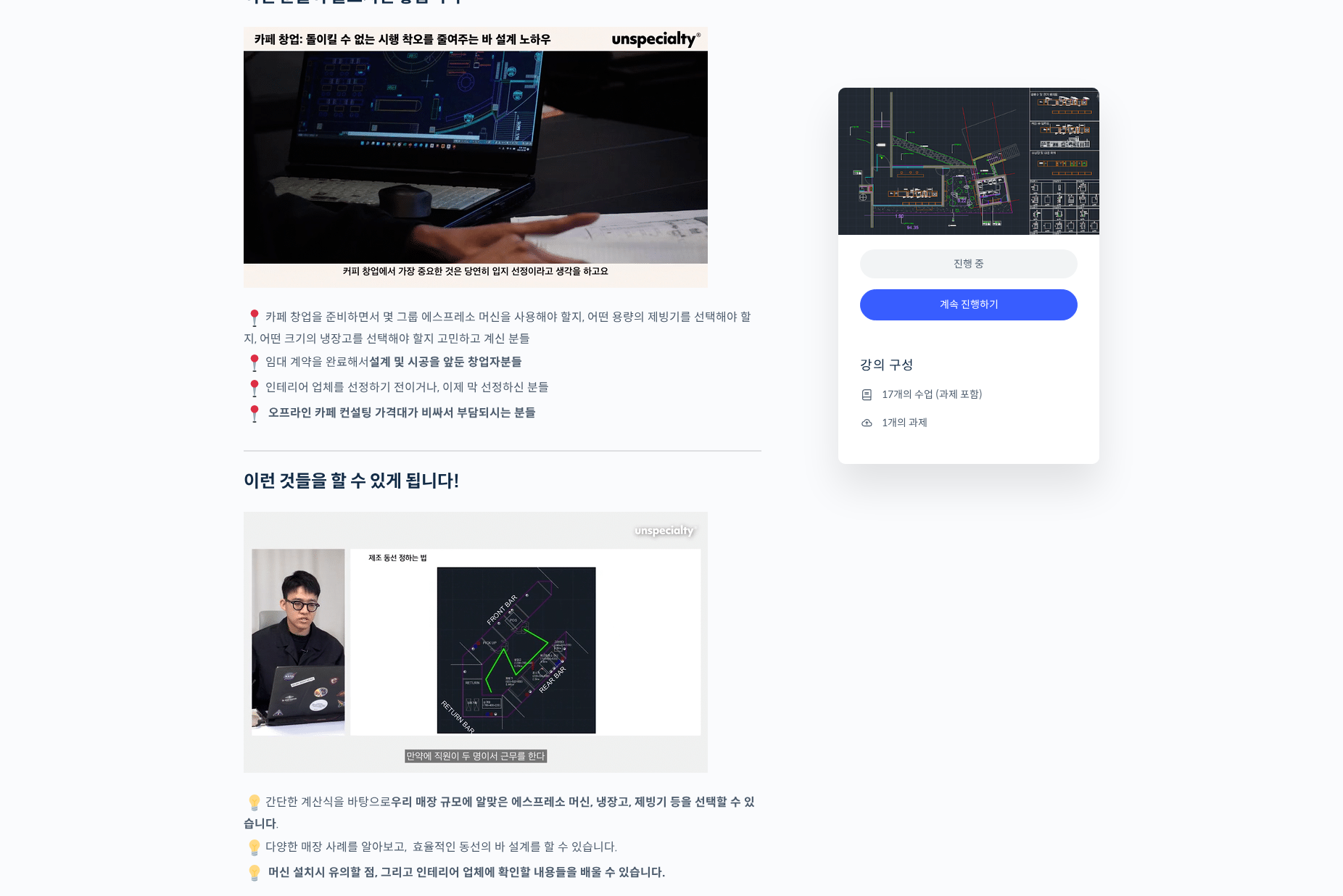
scroll to position [2732, 0]
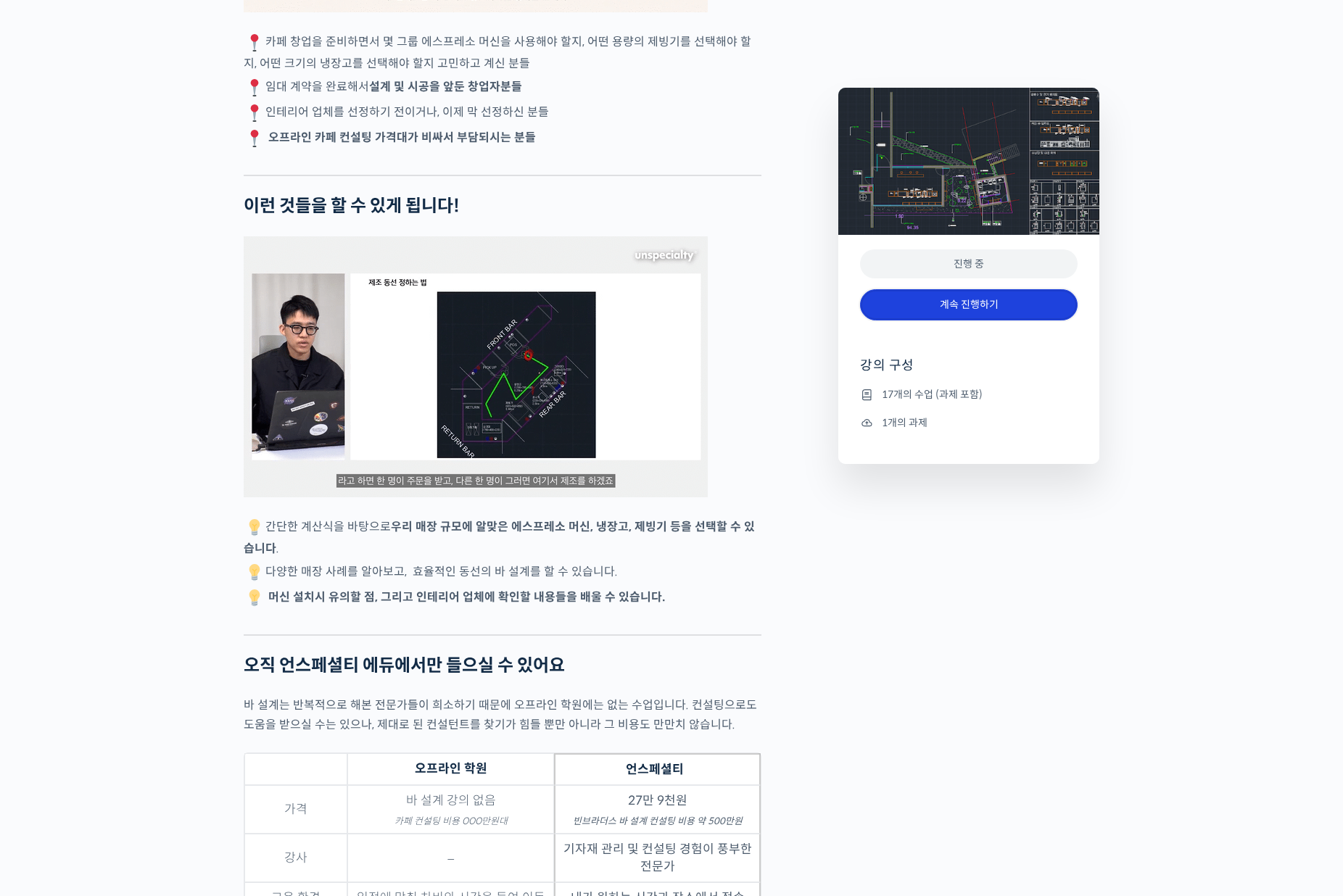
click at [965, 309] on link "계속 진행하기" at bounding box center [969, 304] width 218 height 31
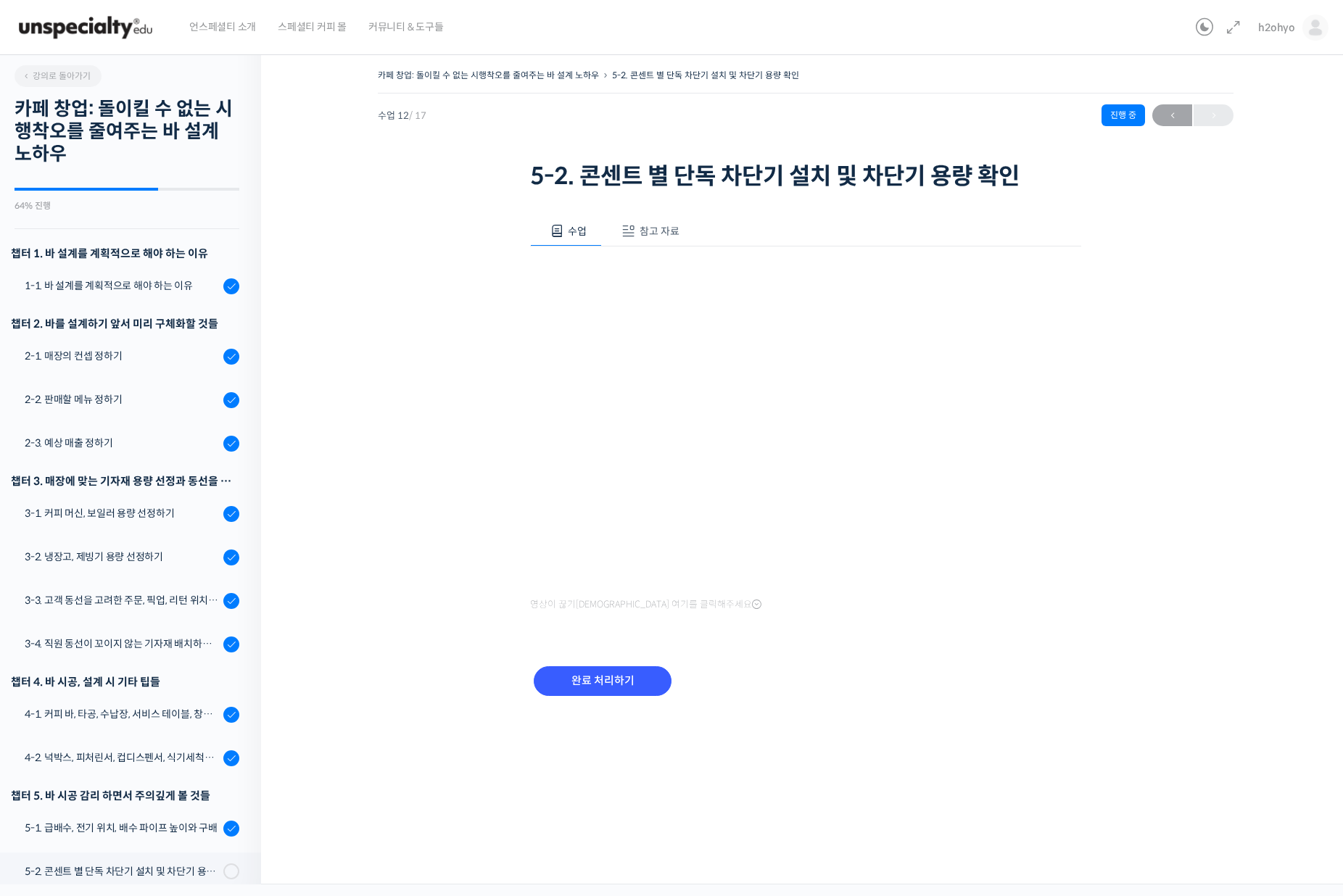
scroll to position [336, 0]
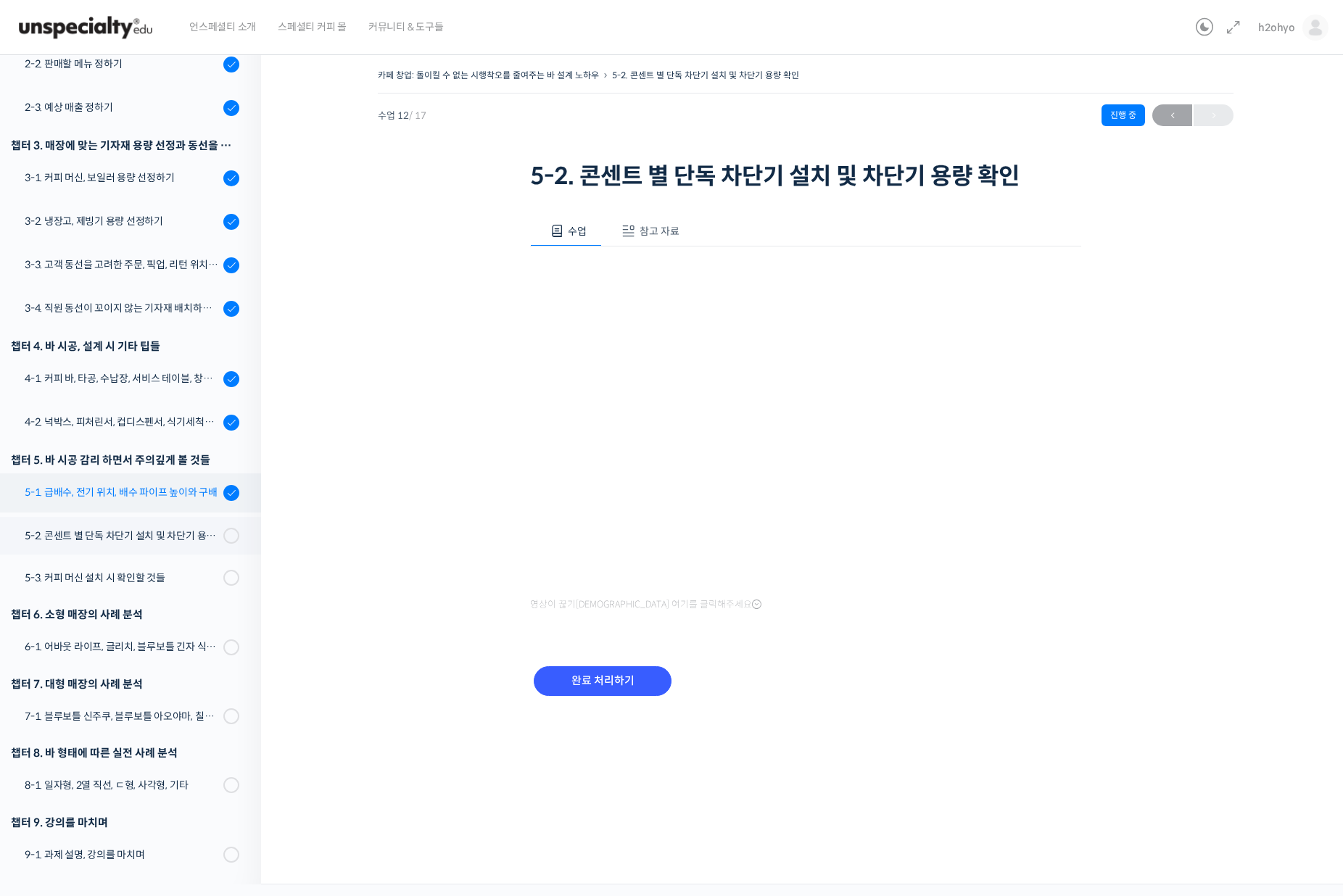
click at [141, 492] on div "5-1. 급배수, 전기 위치, 배수 파이프 높이와 구배" at bounding box center [122, 492] width 195 height 16
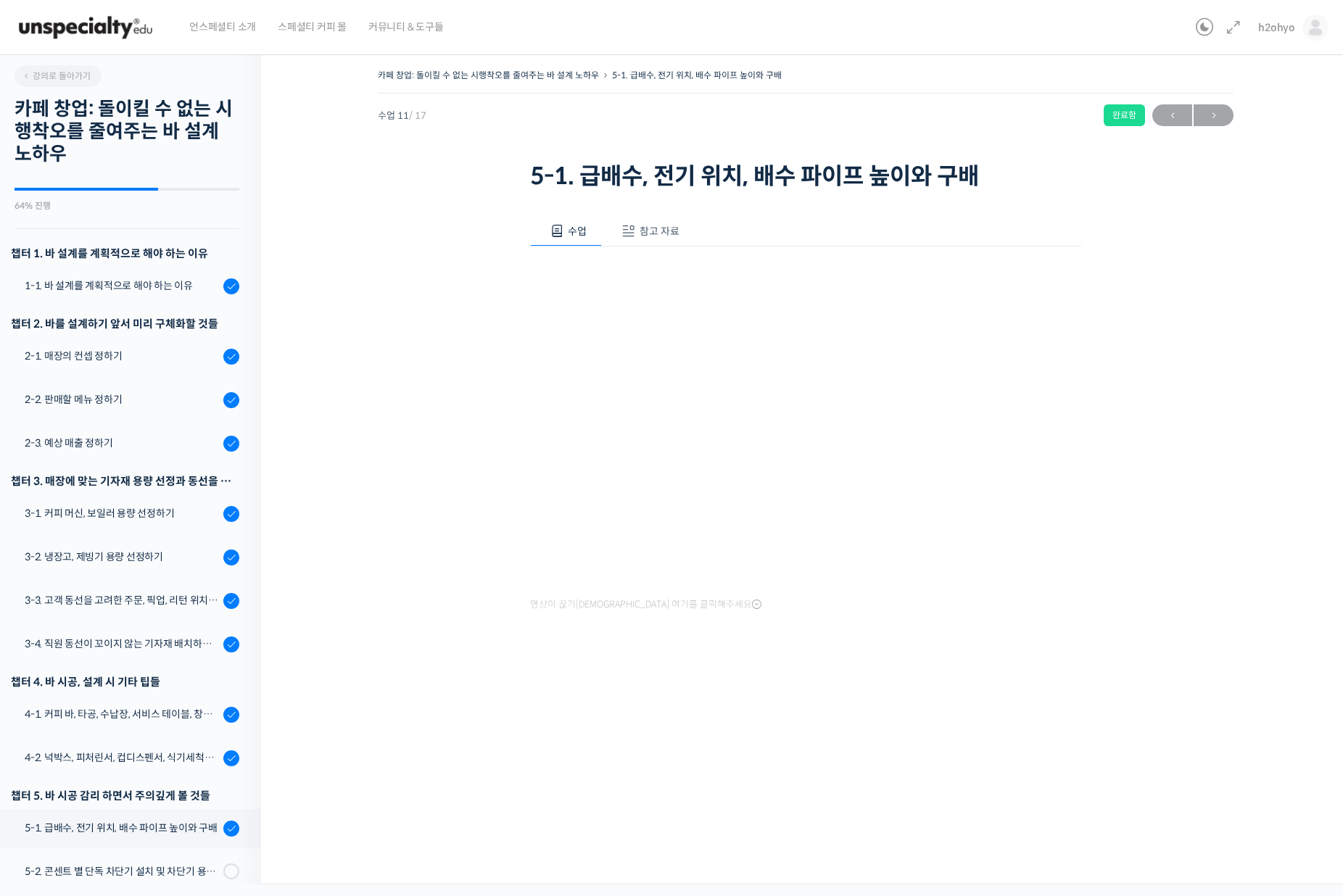
scroll to position [336, 0]
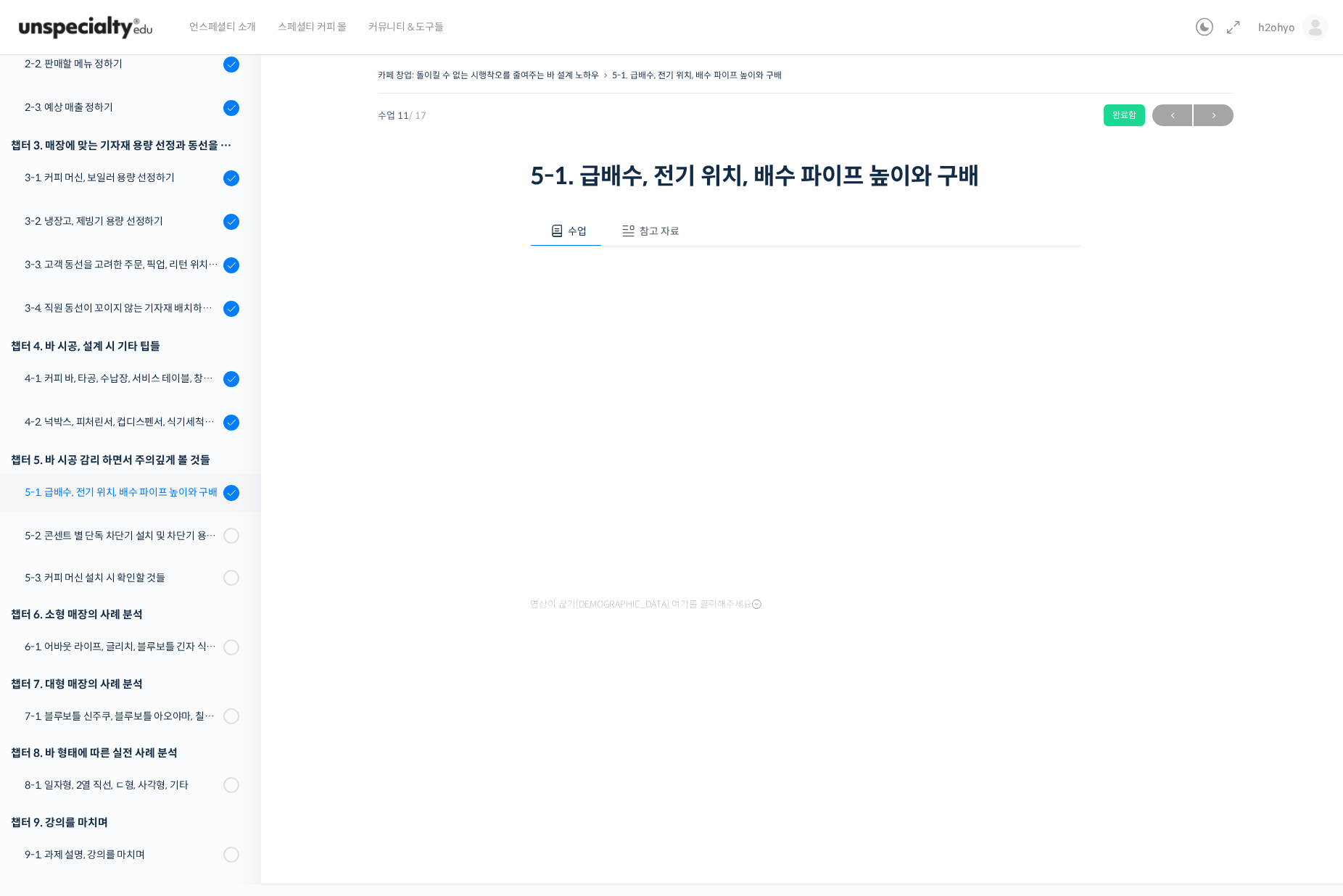
click at [143, 485] on div "5-1. 급배수, 전기 위치, 배수 파이프 높이와 구배" at bounding box center [122, 492] width 195 height 16
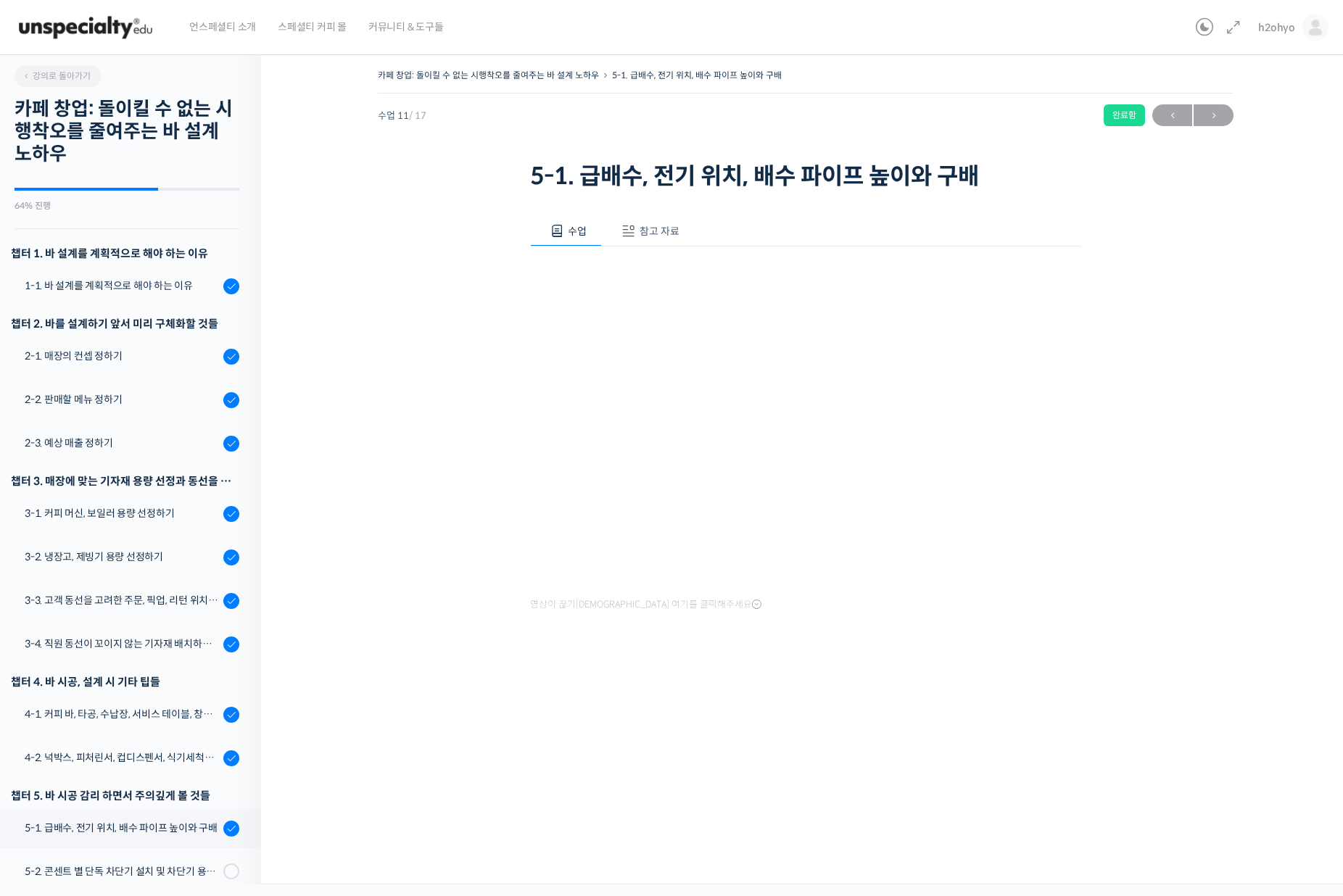
scroll to position [336, 0]
